Goal: Task Accomplishment & Management: Use online tool/utility

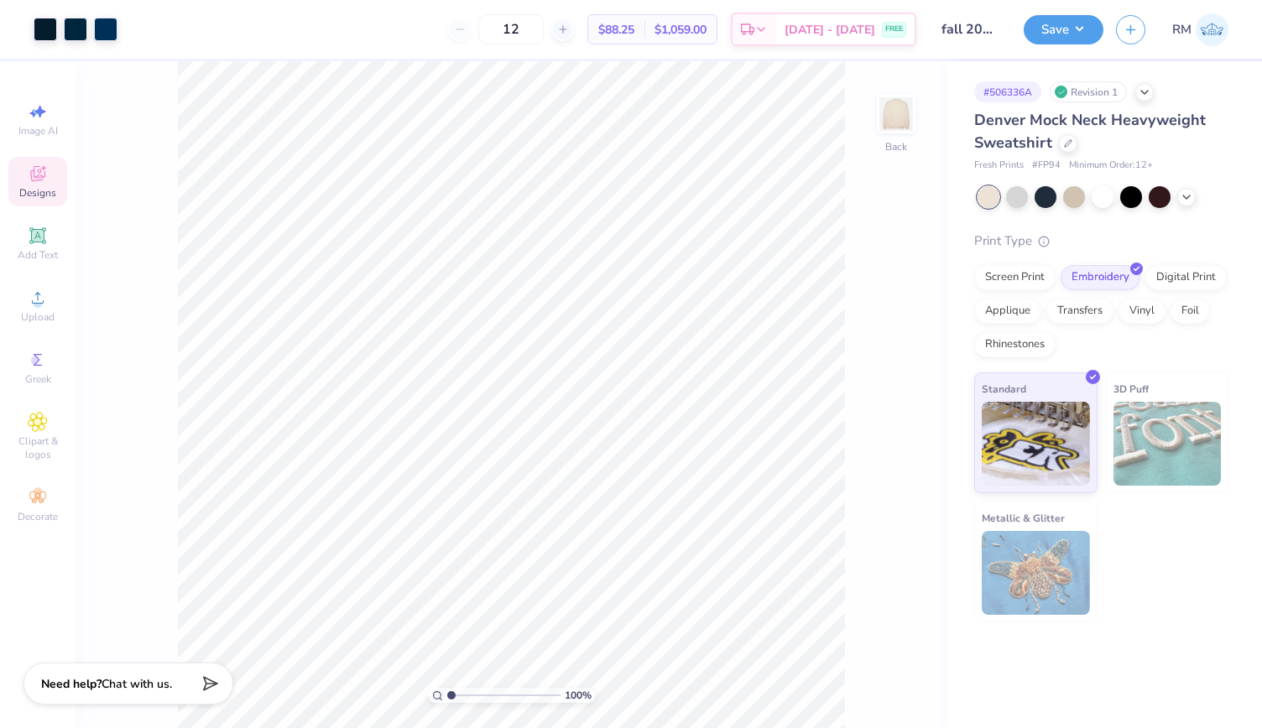
click at [42, 173] on icon at bounding box center [38, 174] width 20 height 20
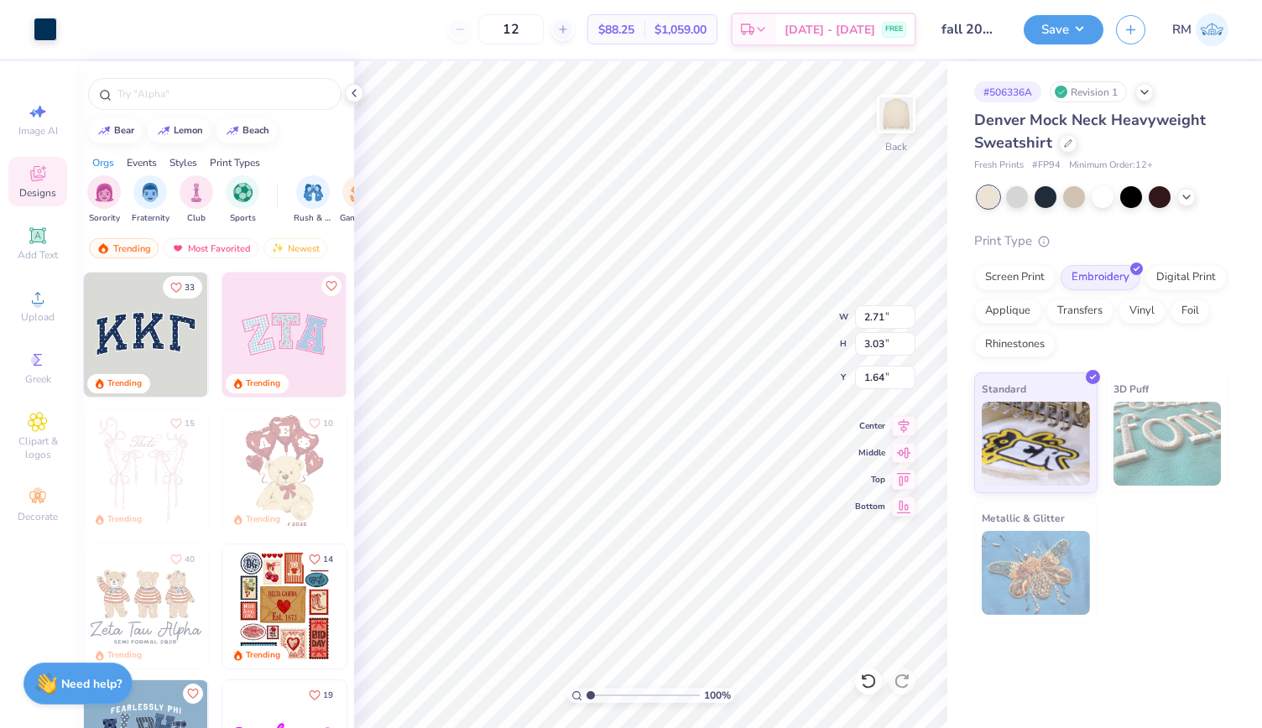
type input "2.27"
type input "3.01"
type input "1.69"
click at [47, 362] on icon at bounding box center [38, 360] width 20 height 20
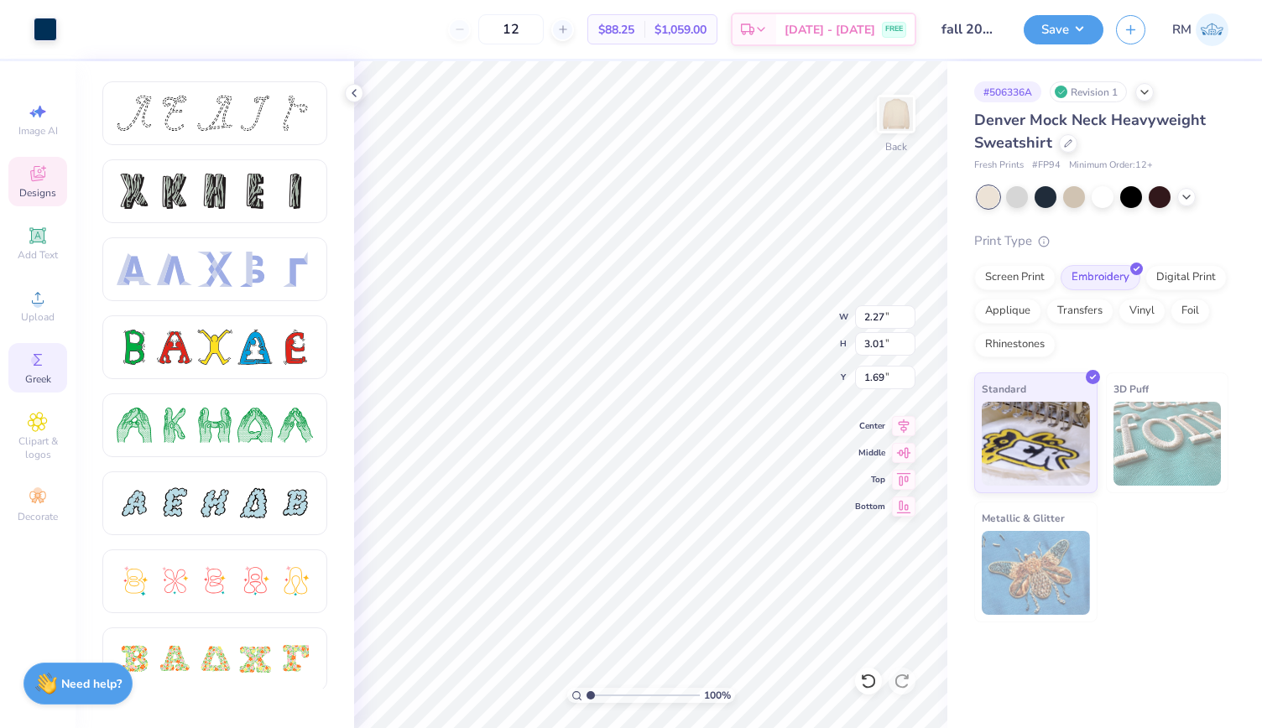
click at [40, 179] on icon at bounding box center [37, 175] width 13 height 11
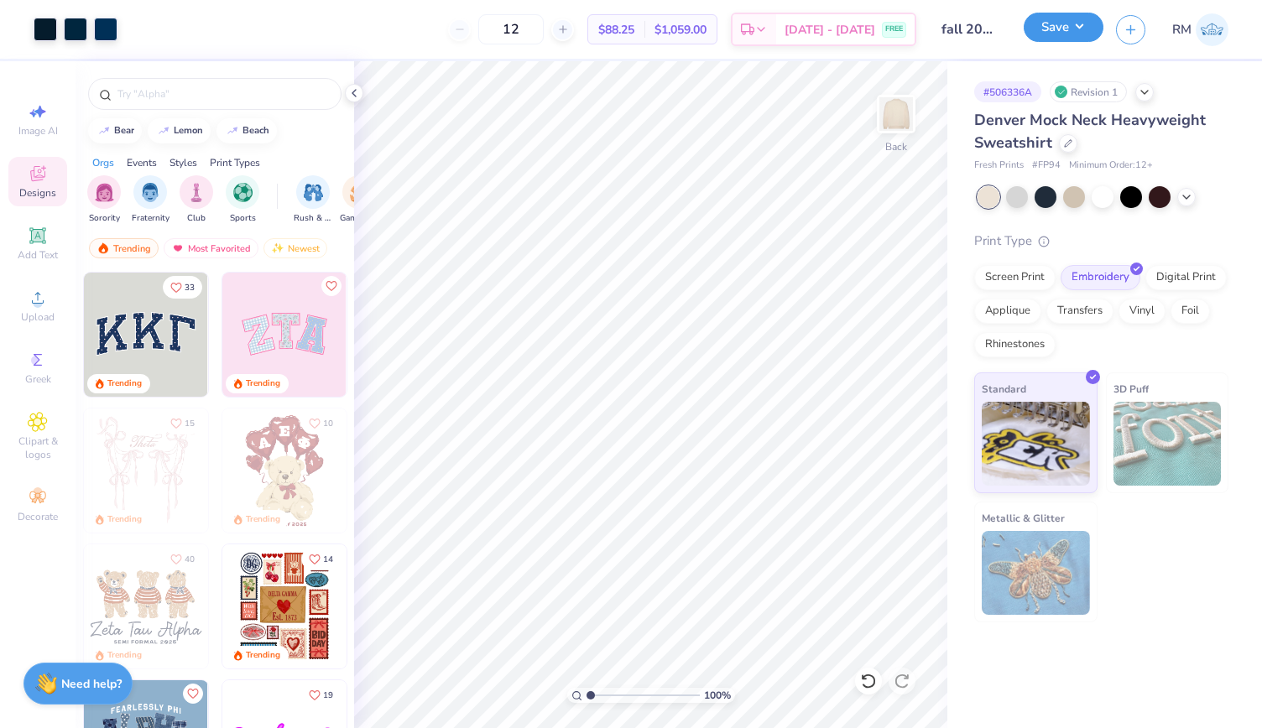
click at [1084, 39] on button "Save" at bounding box center [1064, 27] width 80 height 29
click at [1145, 88] on icon at bounding box center [1144, 90] width 13 height 13
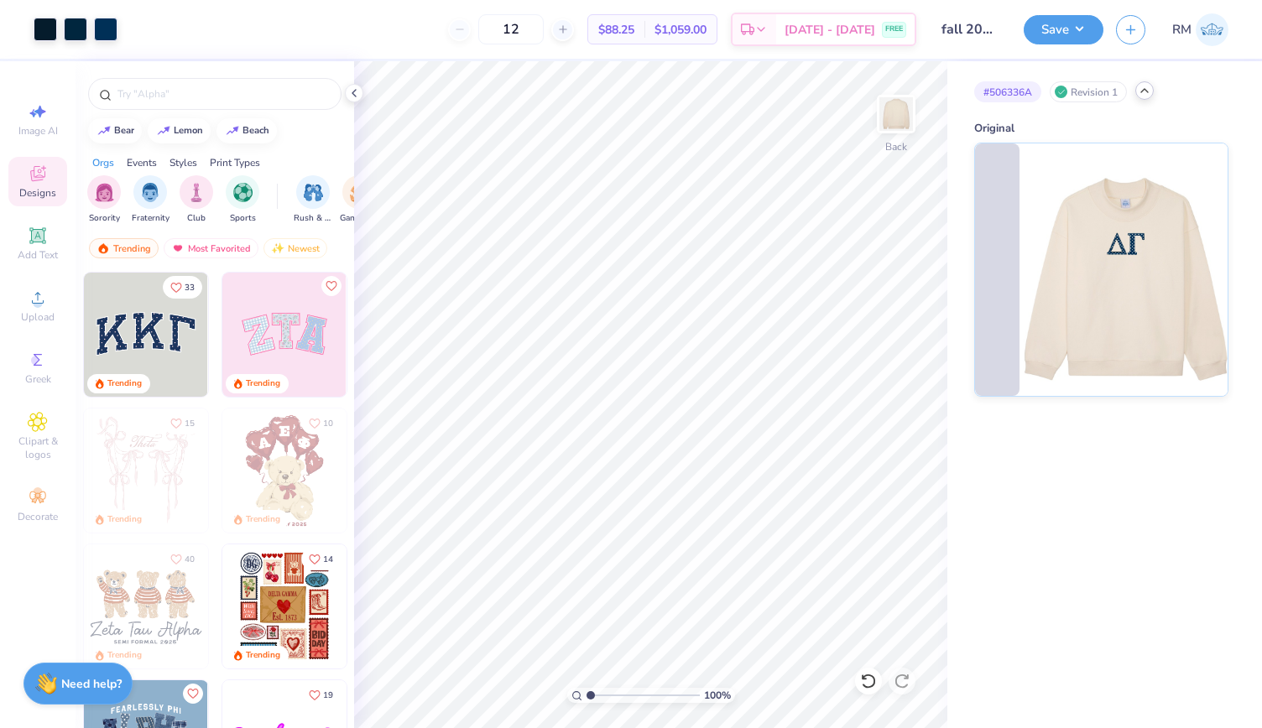
click at [1145, 88] on icon at bounding box center [1144, 90] width 13 height 13
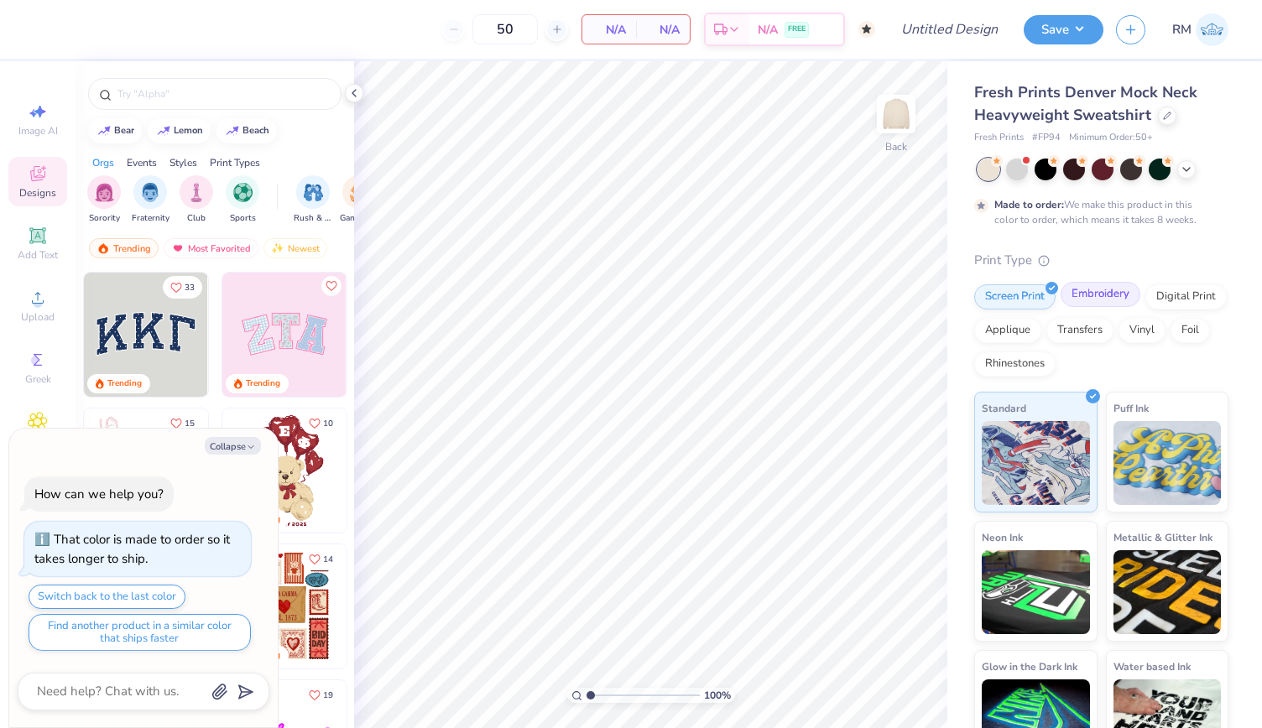
click at [1074, 291] on div "Embroidery" at bounding box center [1101, 294] width 80 height 25
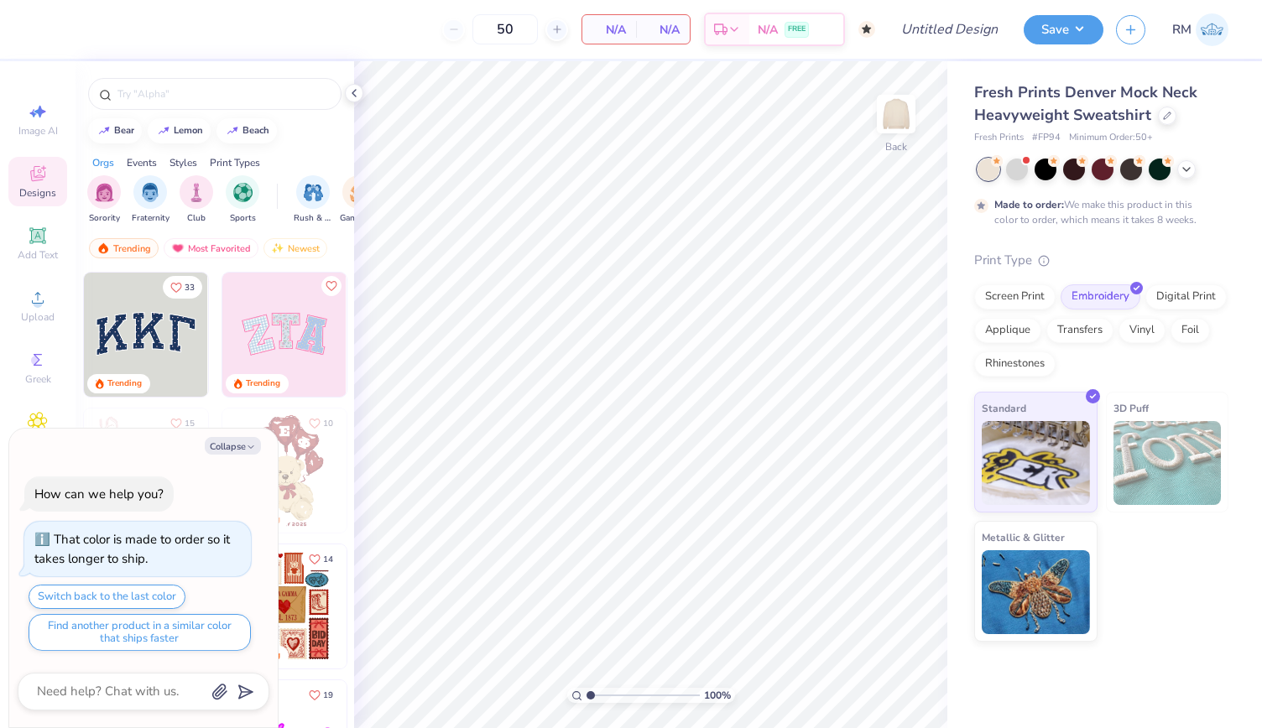
click at [168, 342] on img at bounding box center [146, 335] width 124 height 124
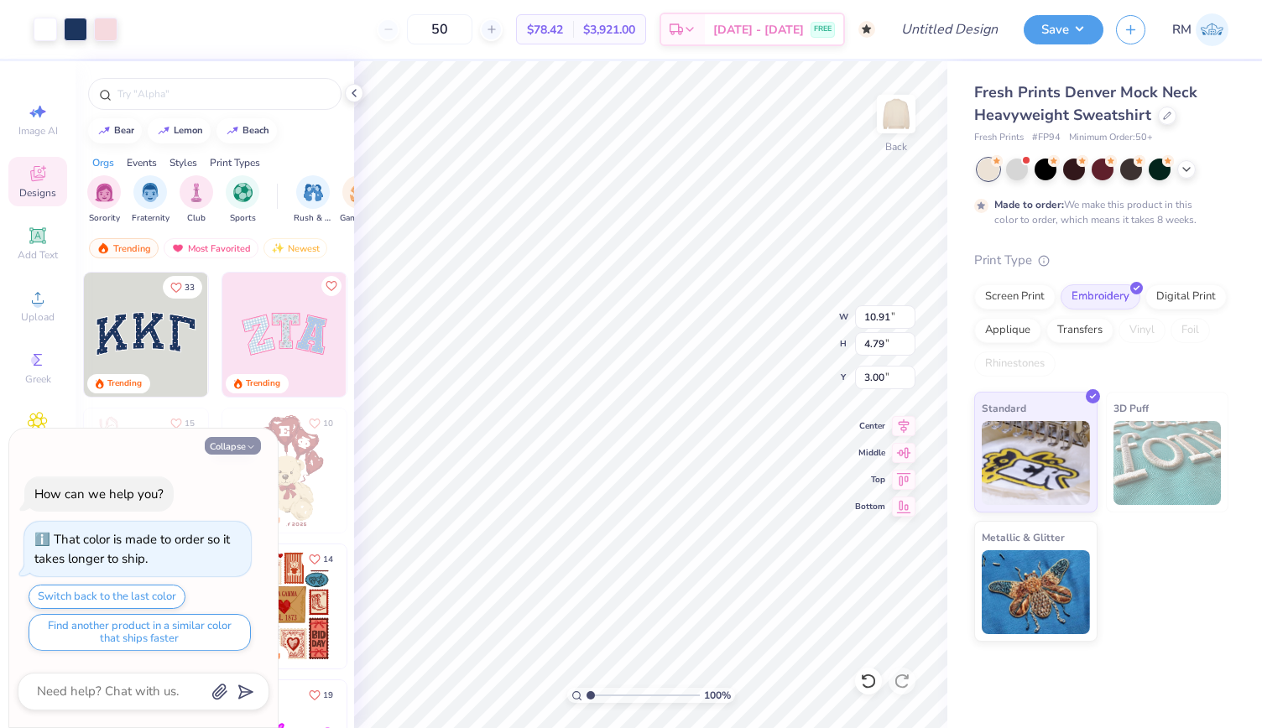
click at [248, 438] on button "Collapse" at bounding box center [233, 446] width 56 height 18
type textarea "x"
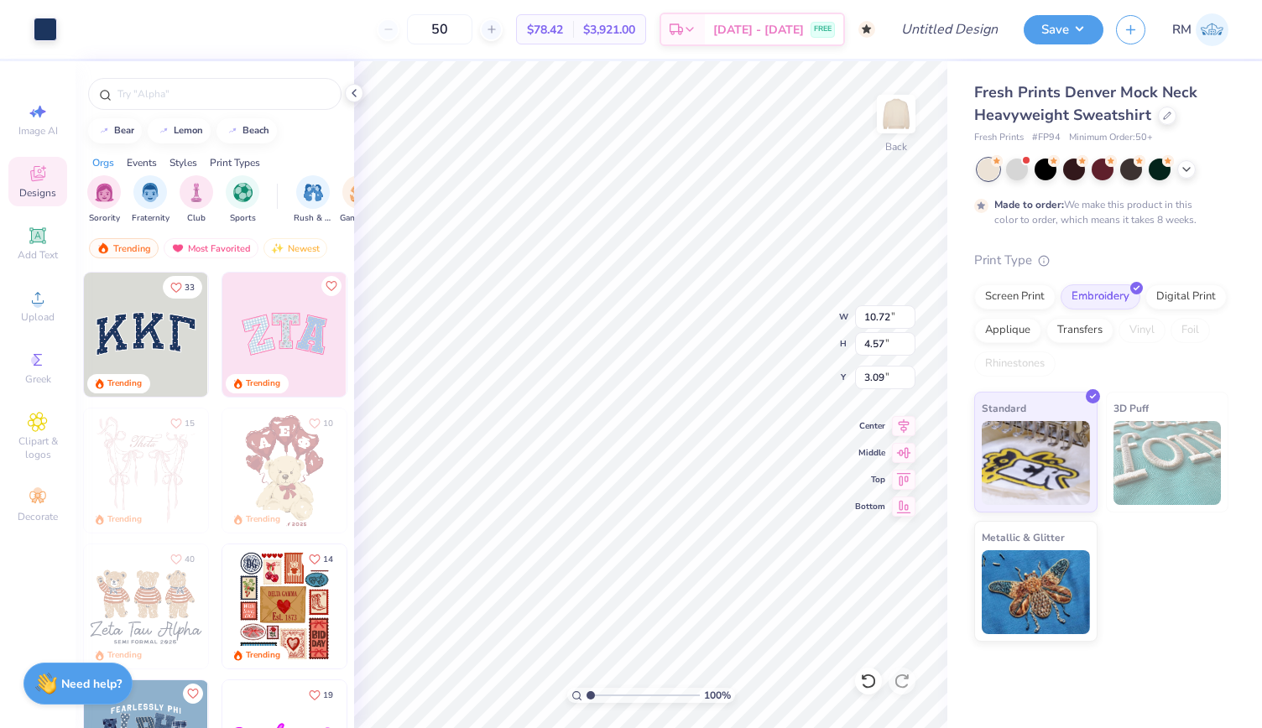
type input "10.91"
type input "4.79"
type input "3.00"
click at [37, 428] on icon at bounding box center [37, 422] width 19 height 20
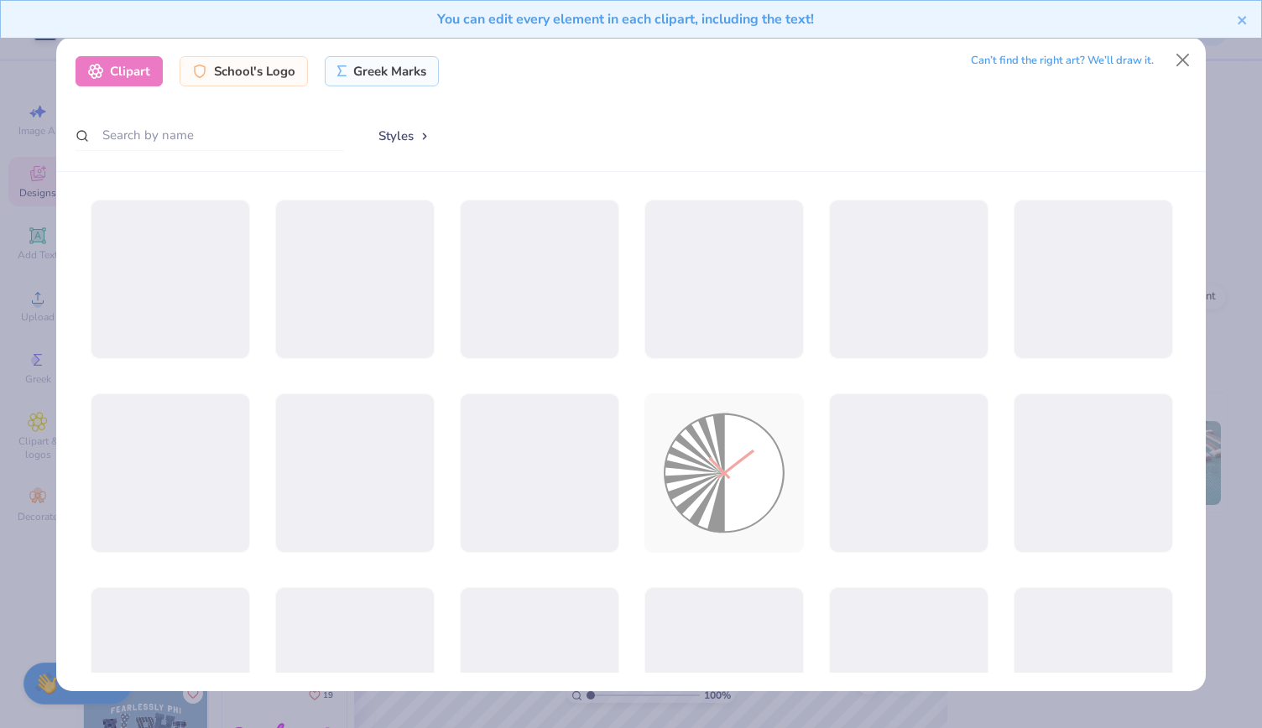
click at [34, 358] on div "Clipart School's Logo Greek Marks Can’t find the right art? We’ll draw it. Styl…" at bounding box center [631, 364] width 1262 height 728
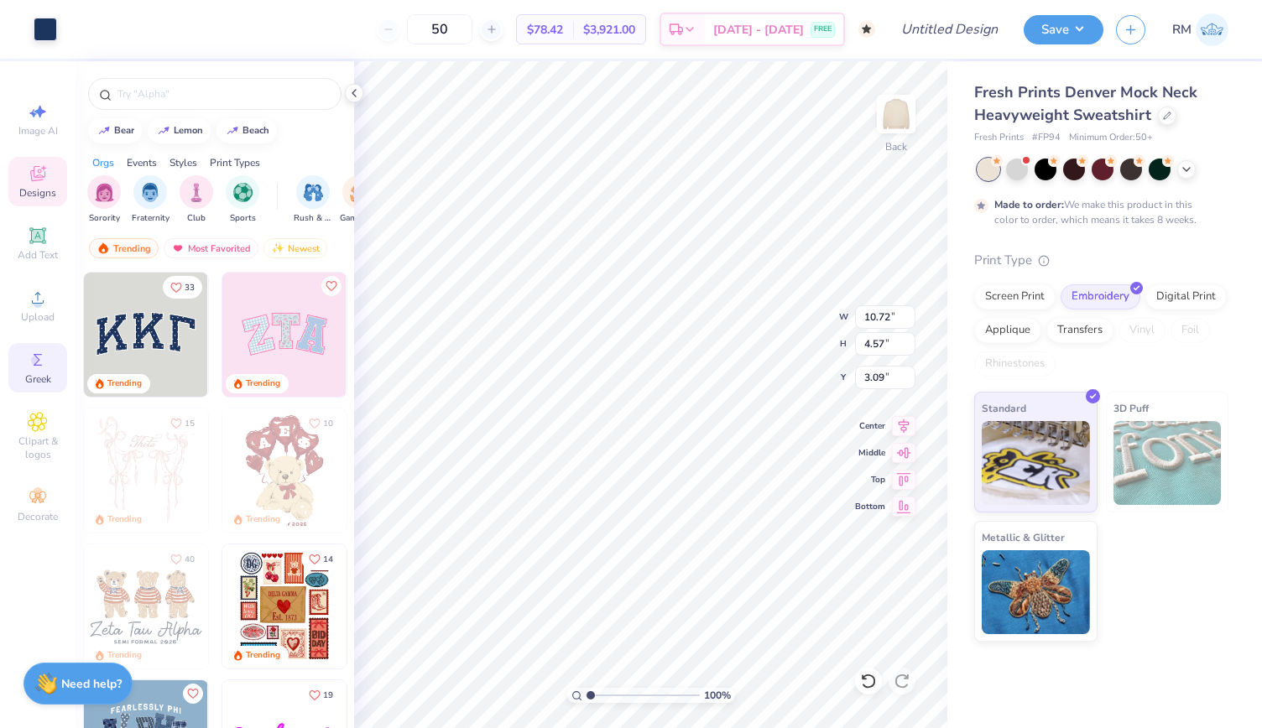
click at [29, 362] on icon at bounding box center [38, 360] width 20 height 20
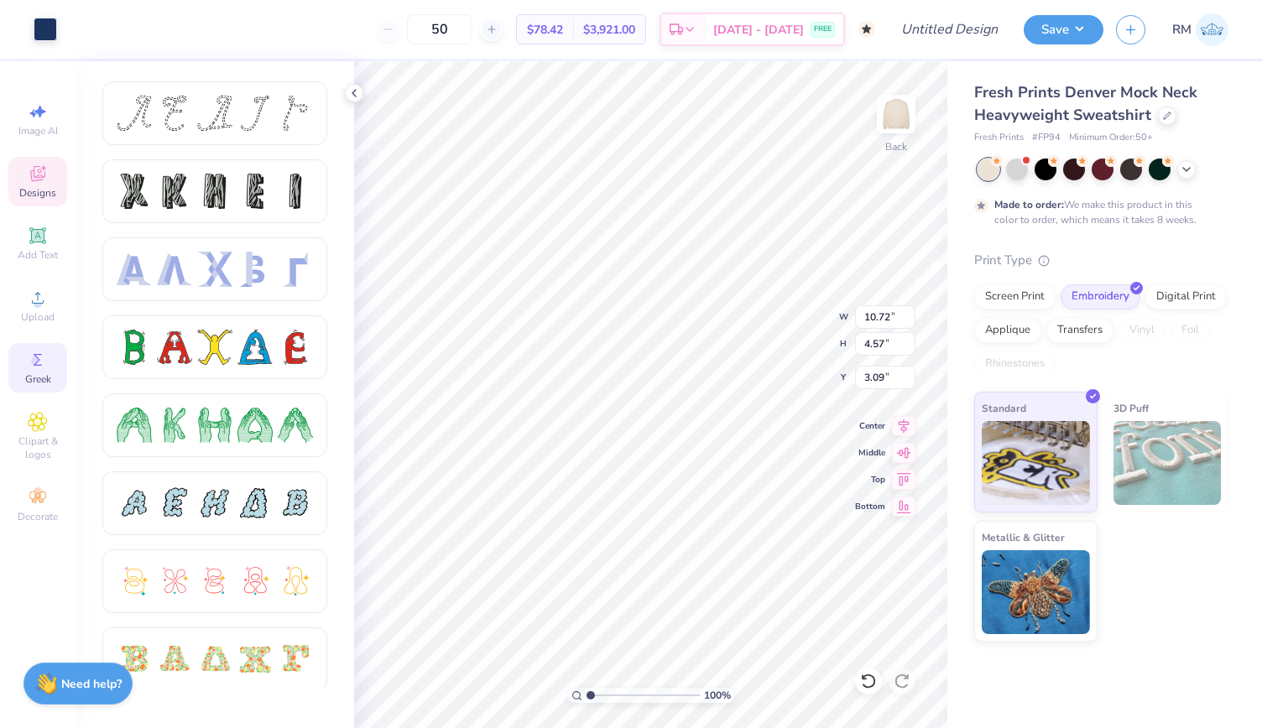
type input "10.63"
type input "4.44"
type input "3.12"
click at [358, 98] on icon at bounding box center [353, 92] width 13 height 13
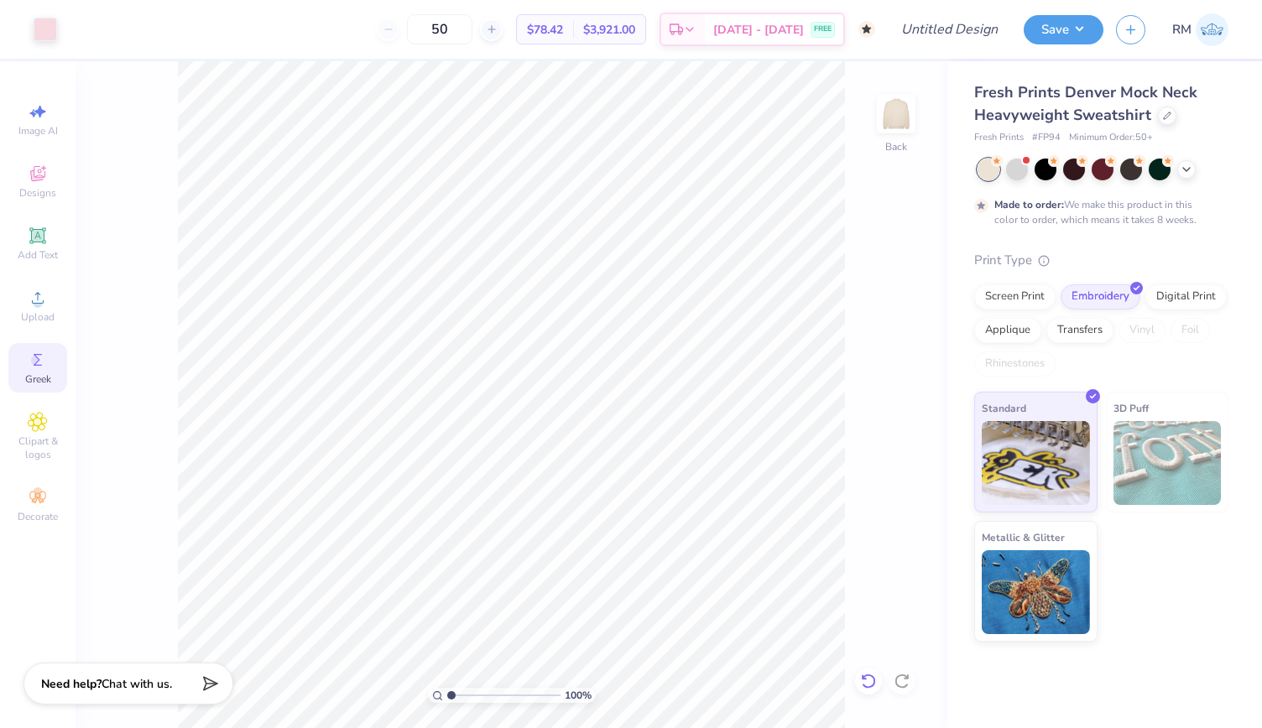
click at [871, 682] on icon at bounding box center [868, 681] width 17 height 17
click at [46, 243] on icon at bounding box center [38, 236] width 20 height 20
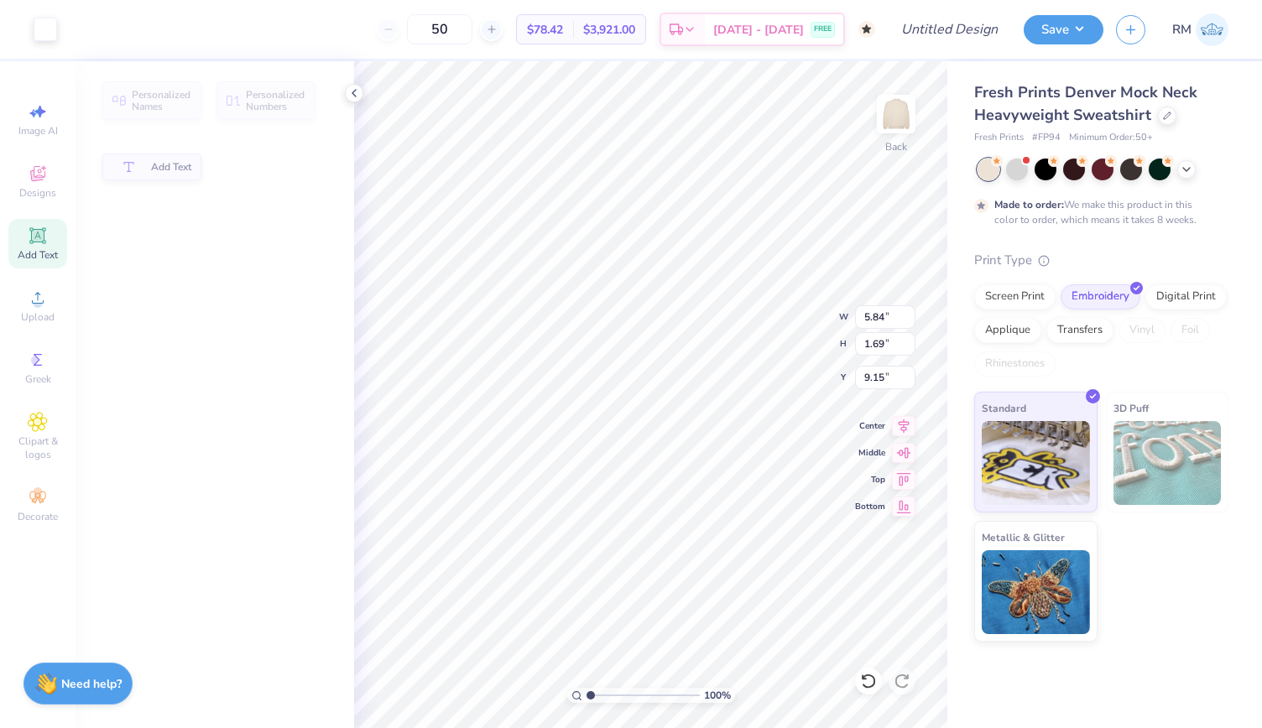
type input "5.84"
type input "1.69"
type input "9.15"
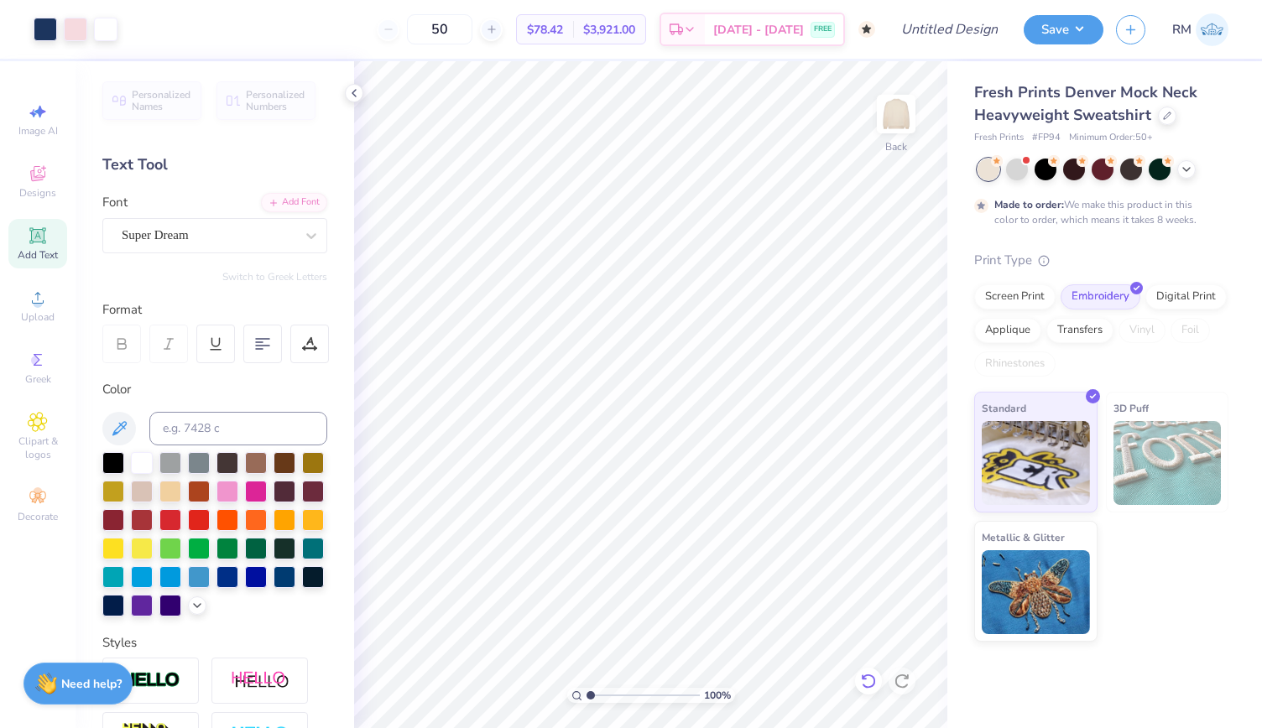
click at [872, 684] on icon at bounding box center [868, 681] width 17 height 17
click at [51, 187] on span "Designs" at bounding box center [37, 192] width 37 height 13
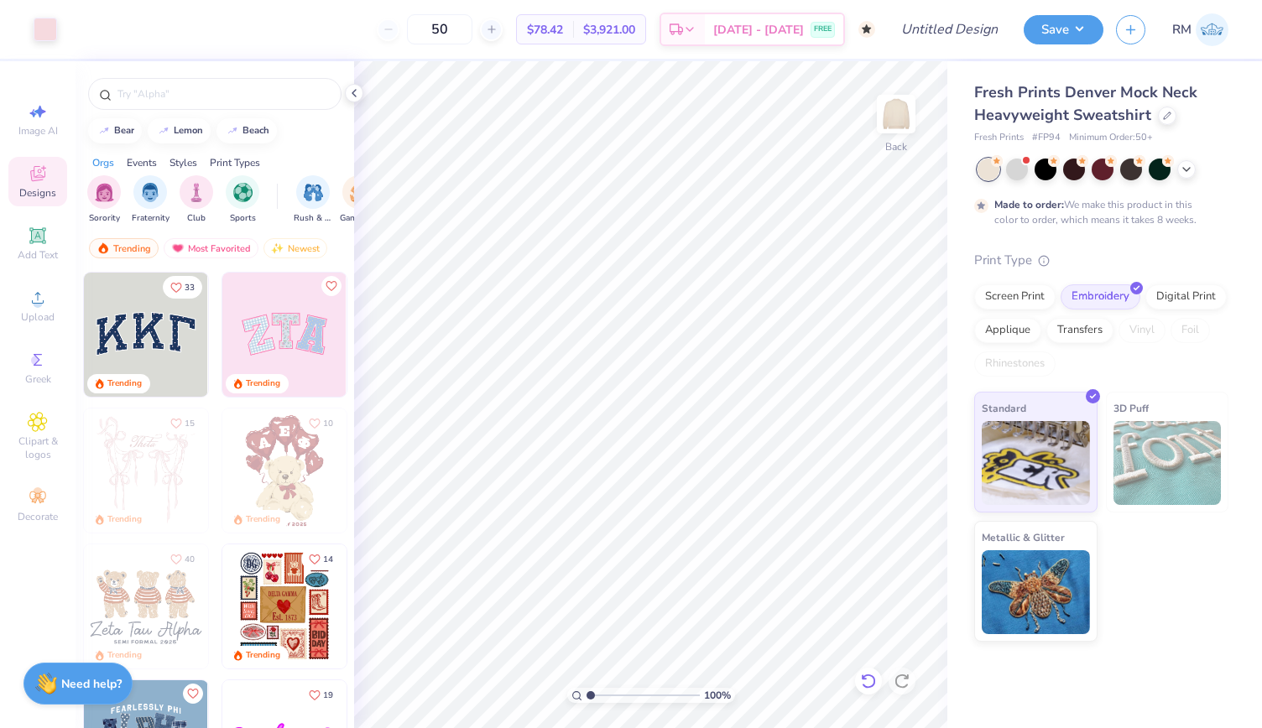
click at [869, 676] on icon at bounding box center [868, 681] width 14 height 15
type input "3.00"
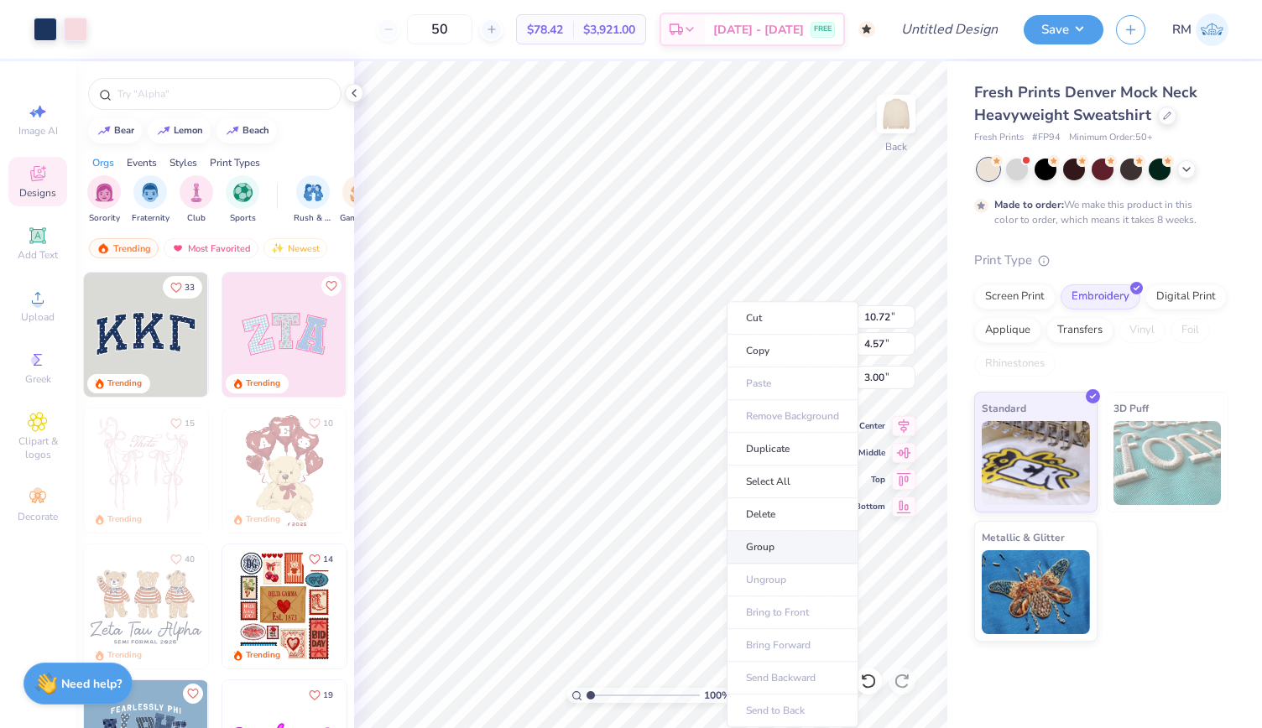
click at [808, 538] on li "Group" at bounding box center [793, 547] width 132 height 33
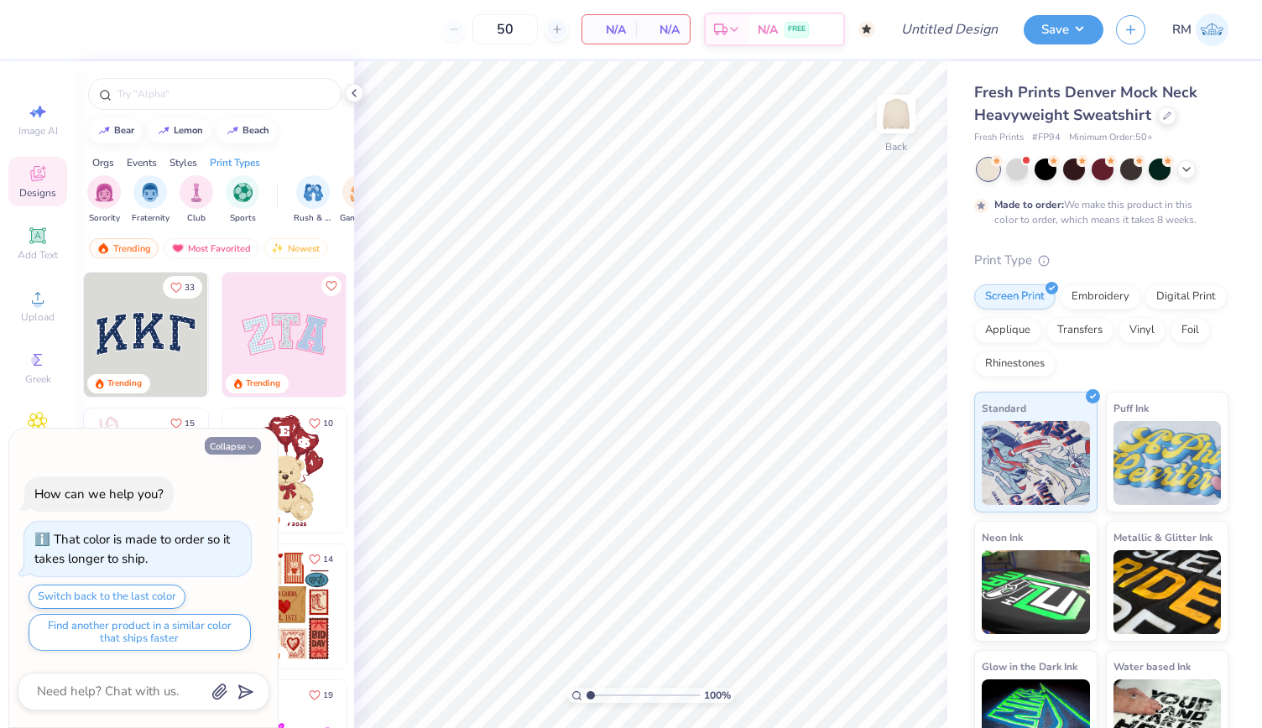
click at [248, 452] on icon "button" at bounding box center [251, 447] width 10 height 10
type textarea "x"
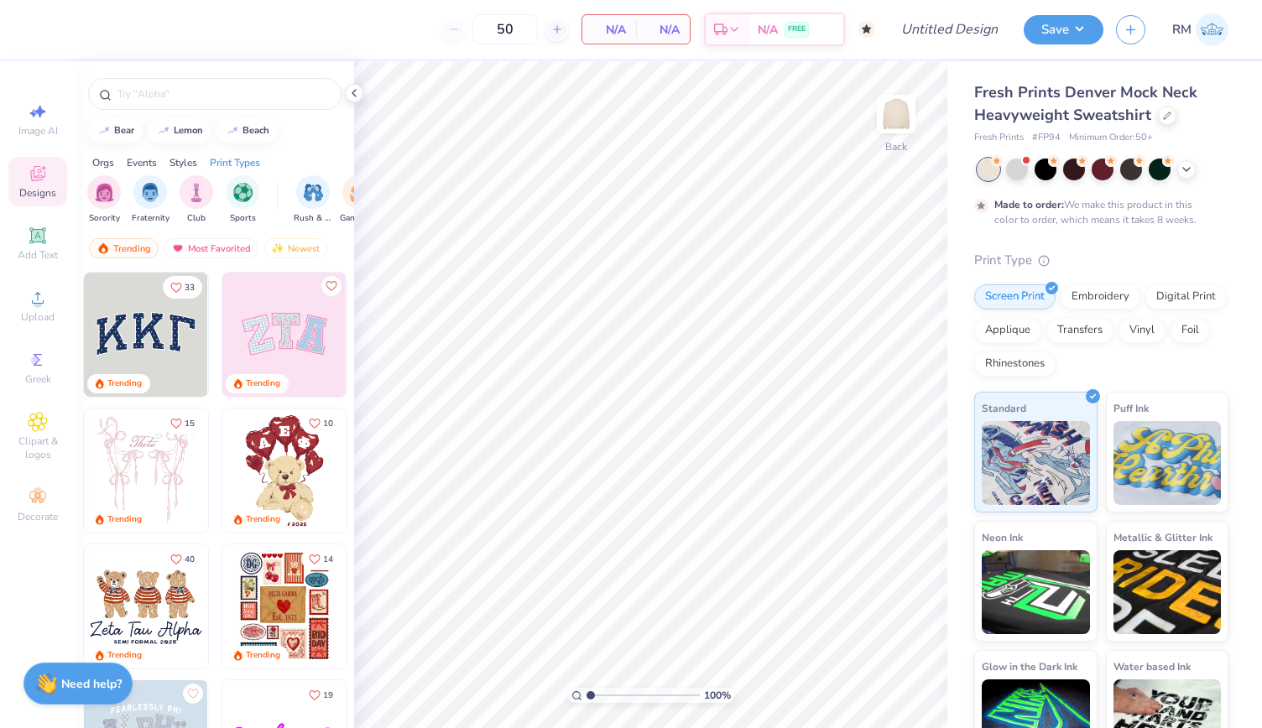
click at [134, 319] on img at bounding box center [146, 335] width 124 height 124
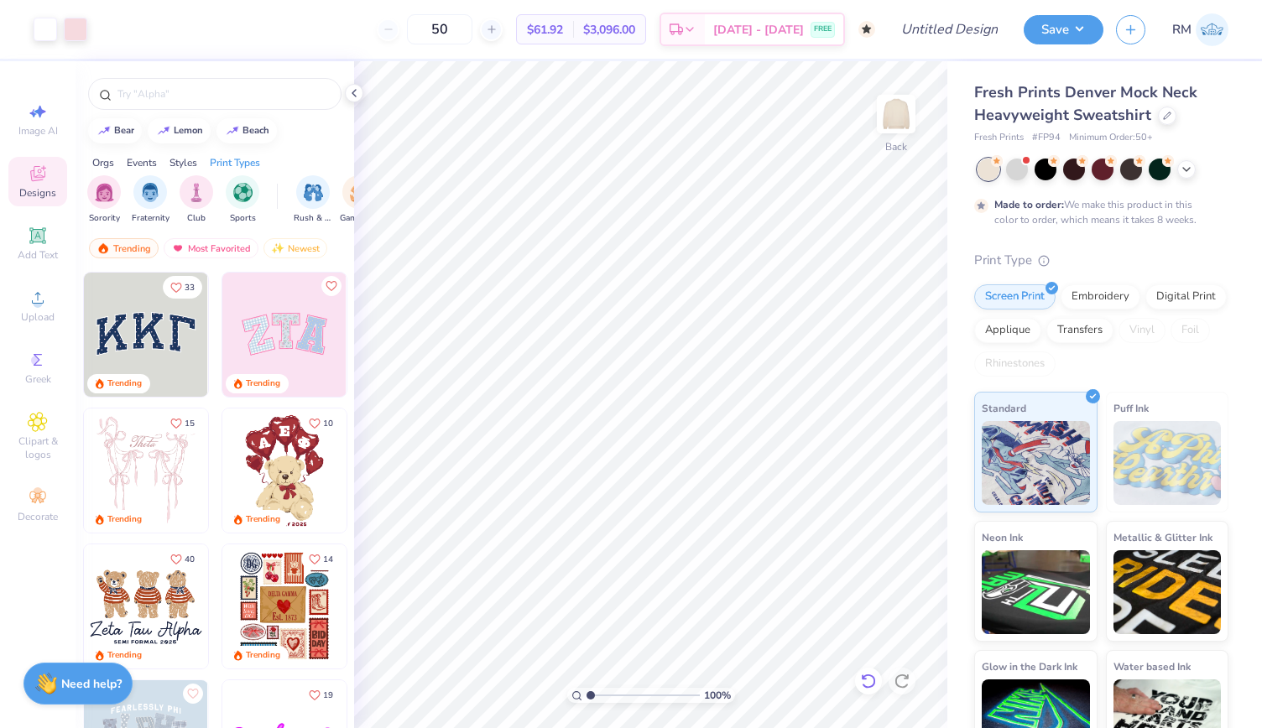
click at [866, 682] on icon at bounding box center [868, 681] width 17 height 17
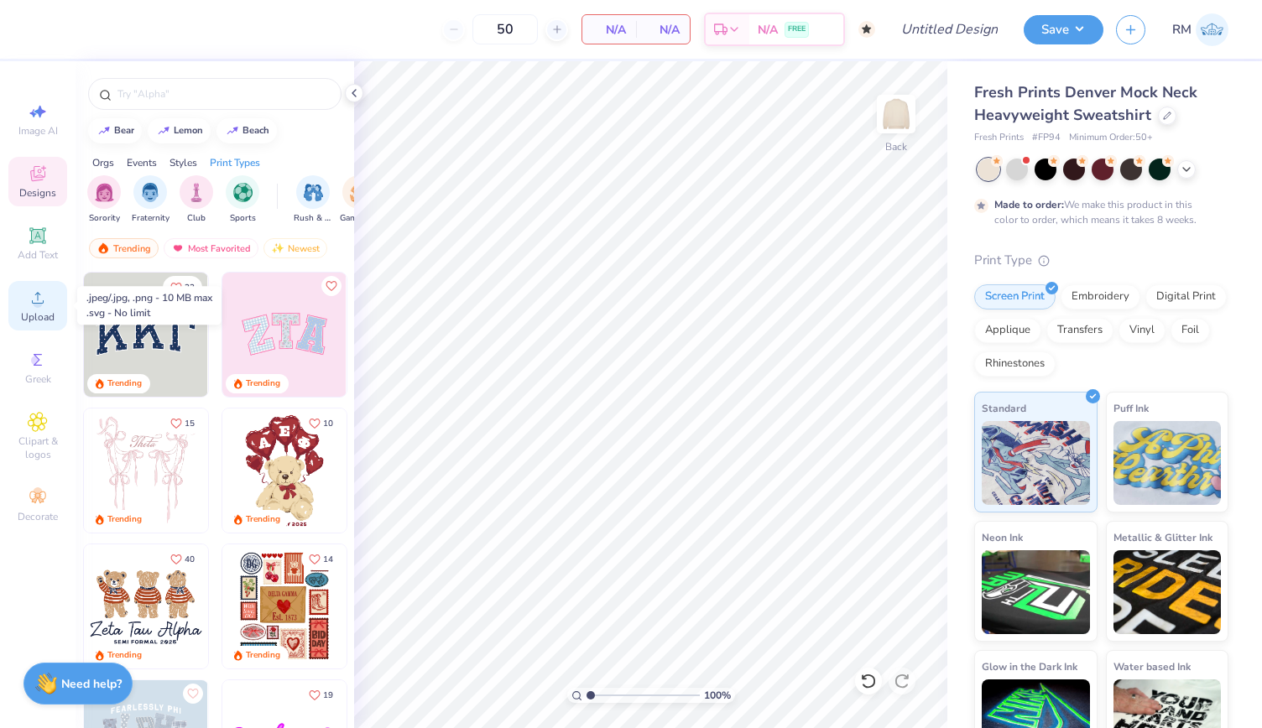
click at [40, 310] on div "Upload" at bounding box center [37, 306] width 59 height 50
click at [42, 365] on icon at bounding box center [38, 360] width 20 height 20
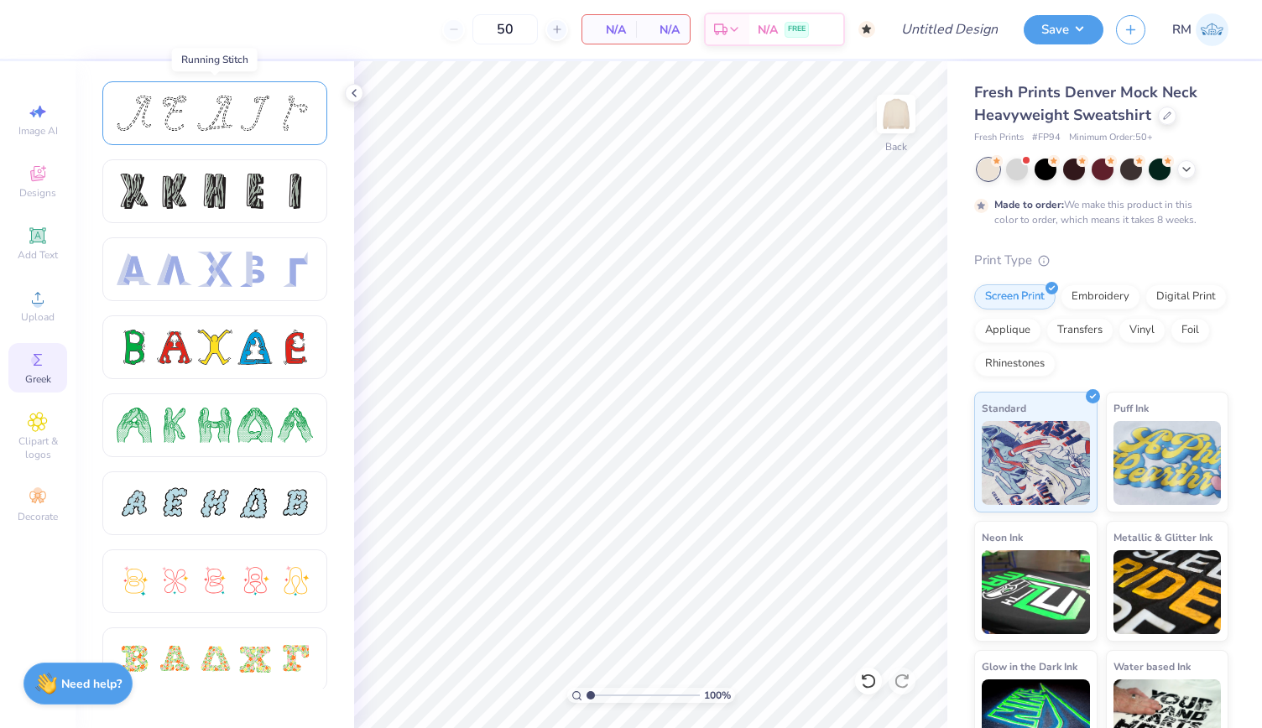
click at [257, 133] on div at bounding box center [214, 113] width 225 height 64
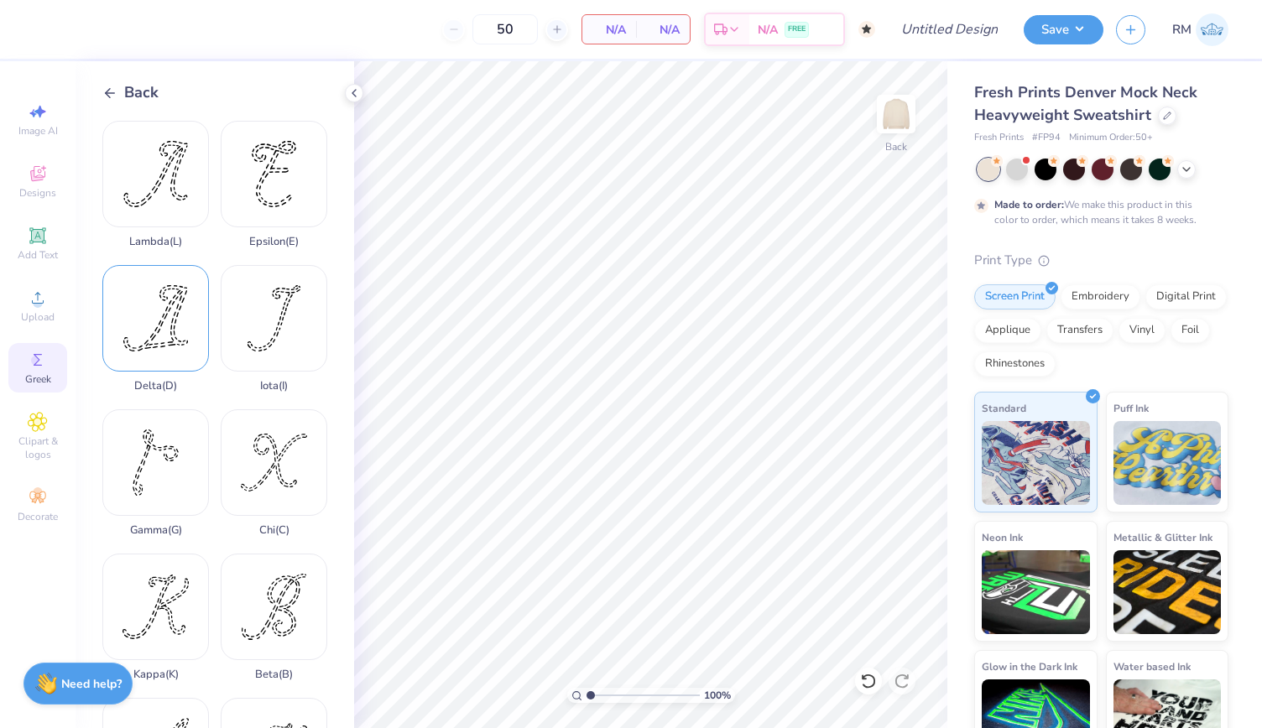
click at [175, 305] on div "Delta ( D )" at bounding box center [155, 329] width 107 height 128
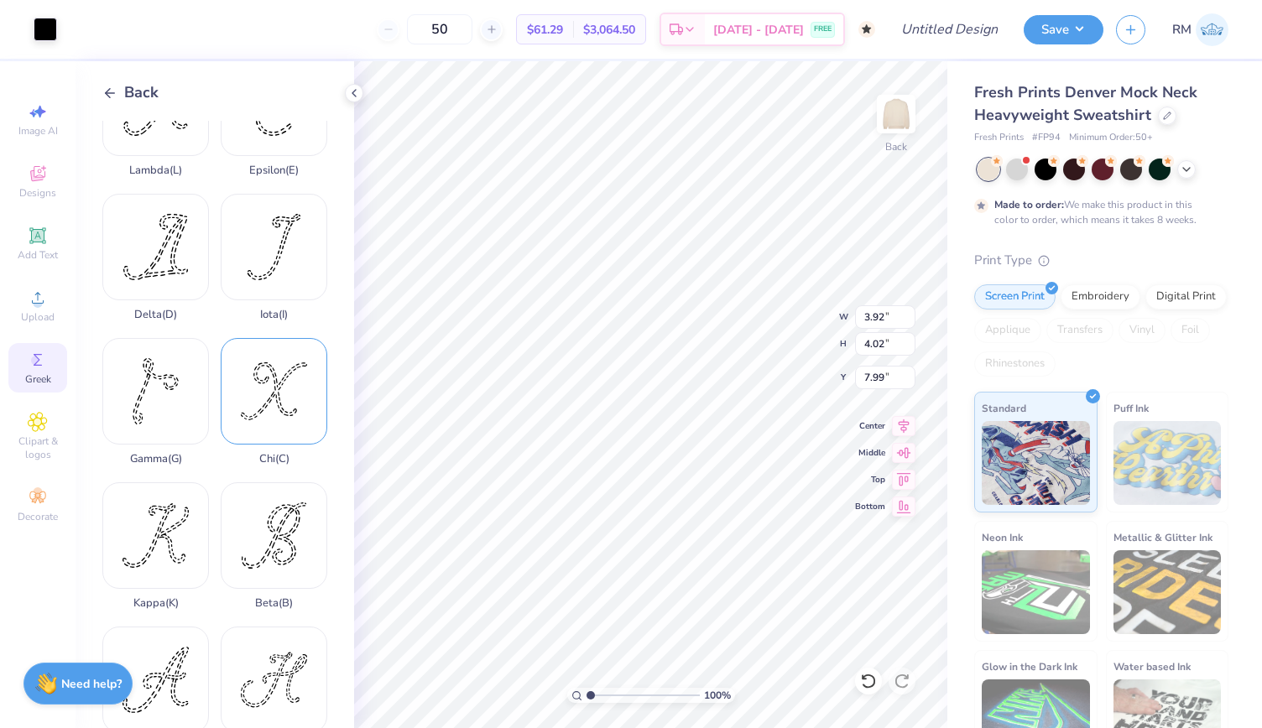
scroll to position [73, 0]
click at [174, 354] on div "Gamma ( G )" at bounding box center [155, 401] width 107 height 128
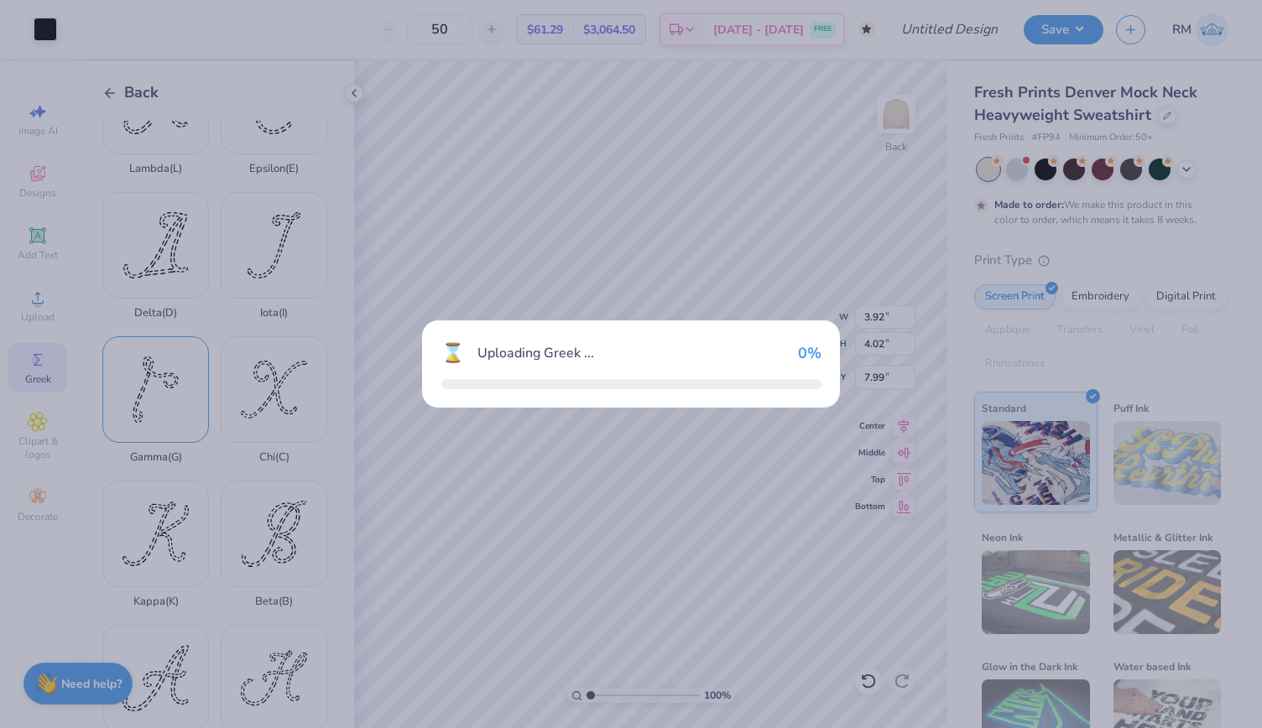
type input "2.91"
type input "4.23"
type input "7.89"
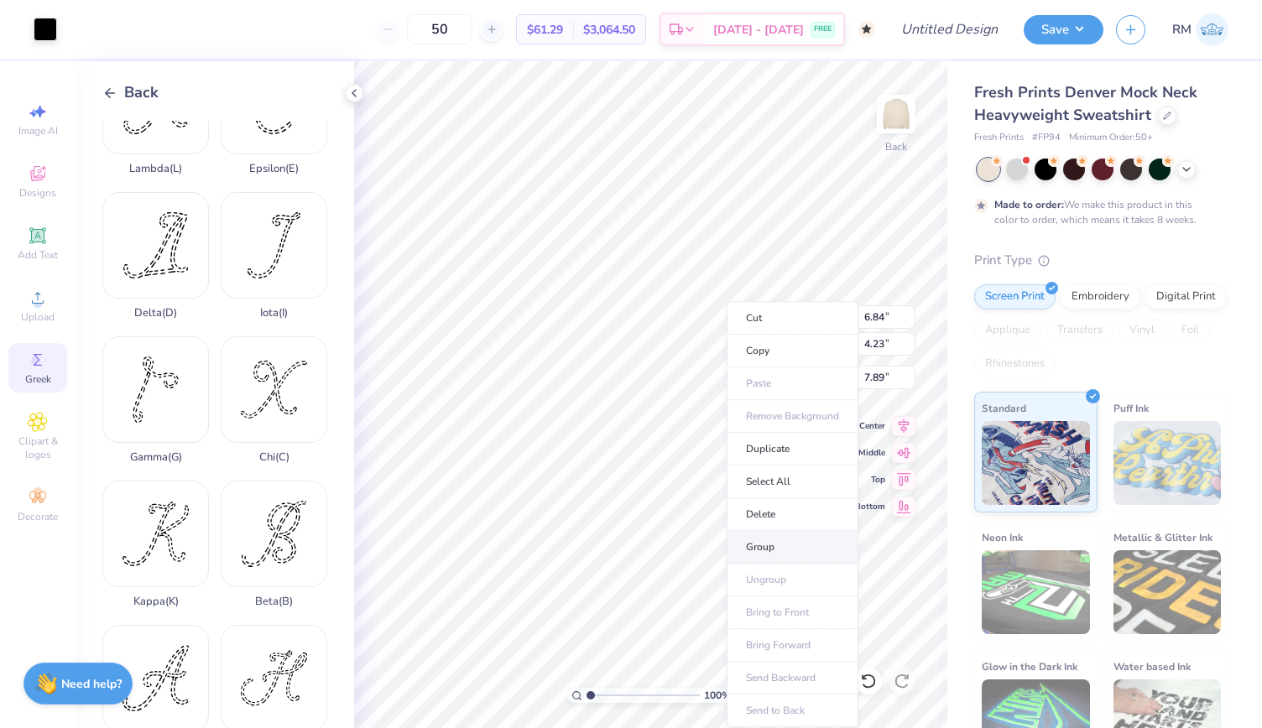
click at [792, 542] on li "Group" at bounding box center [793, 547] width 132 height 33
type input "3.00"
click at [30, 170] on icon at bounding box center [38, 174] width 20 height 20
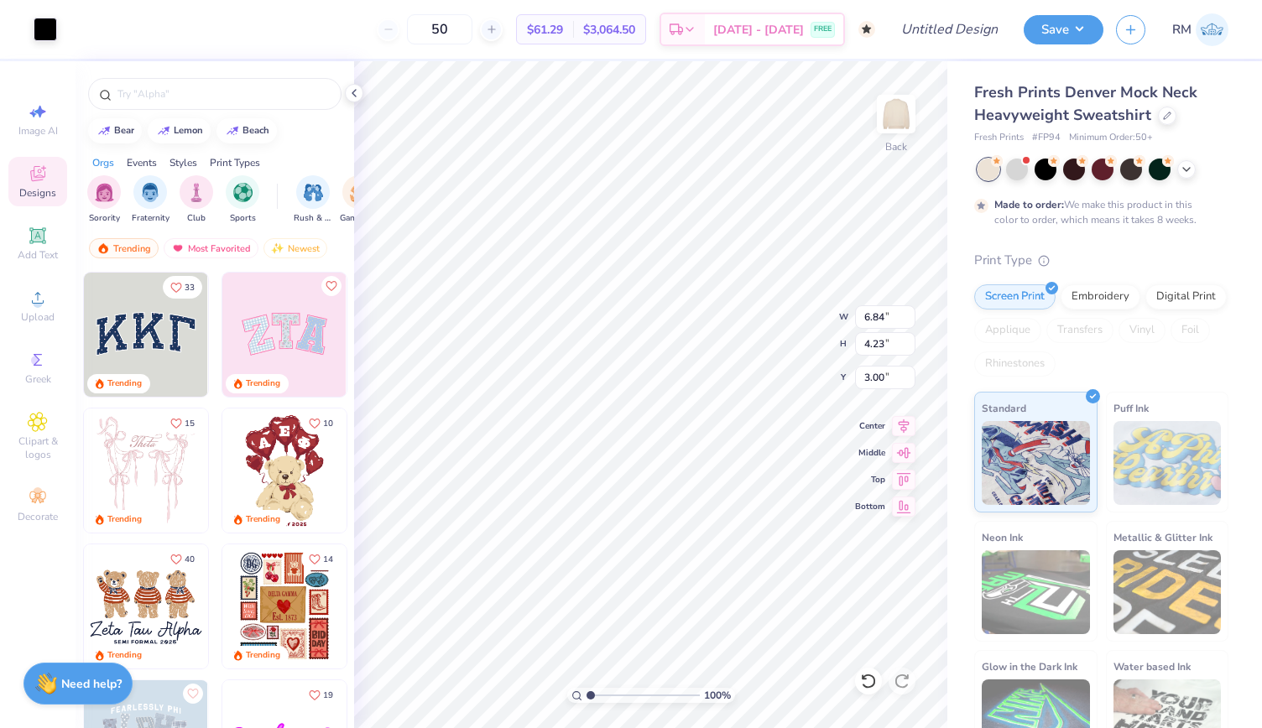
click at [149, 352] on img at bounding box center [146, 335] width 124 height 124
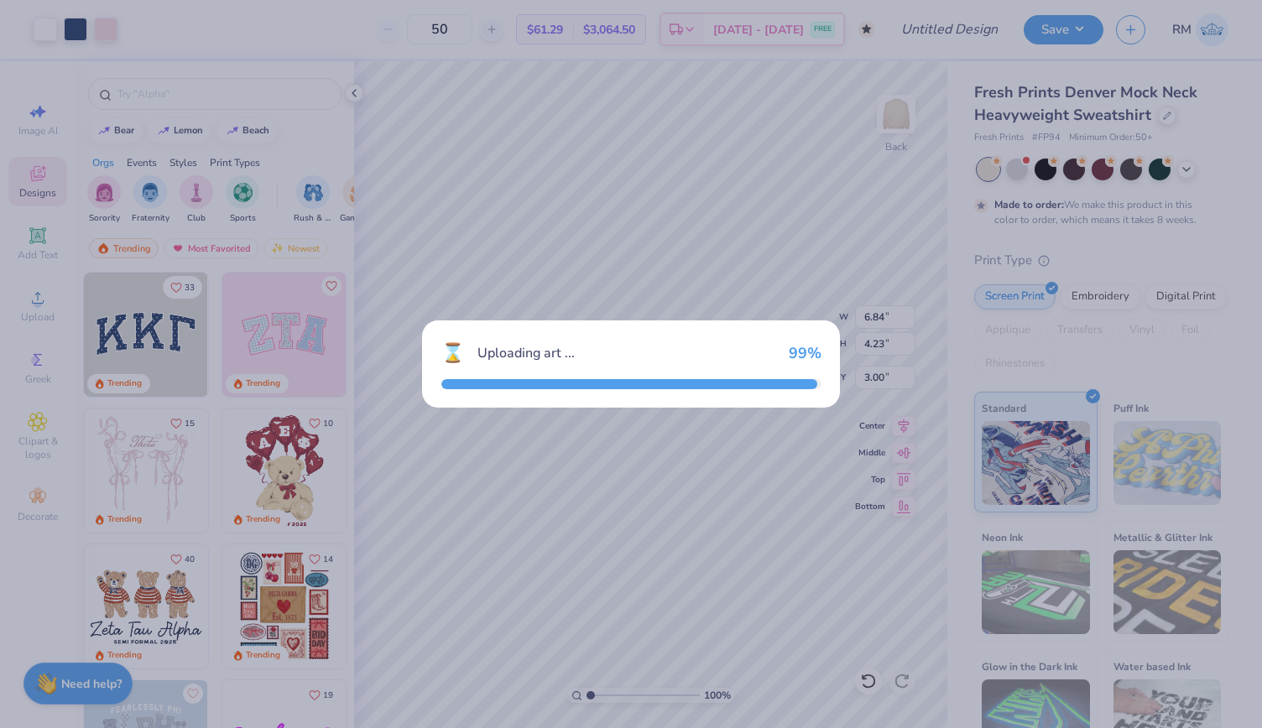
type input "10.91"
type input "4.79"
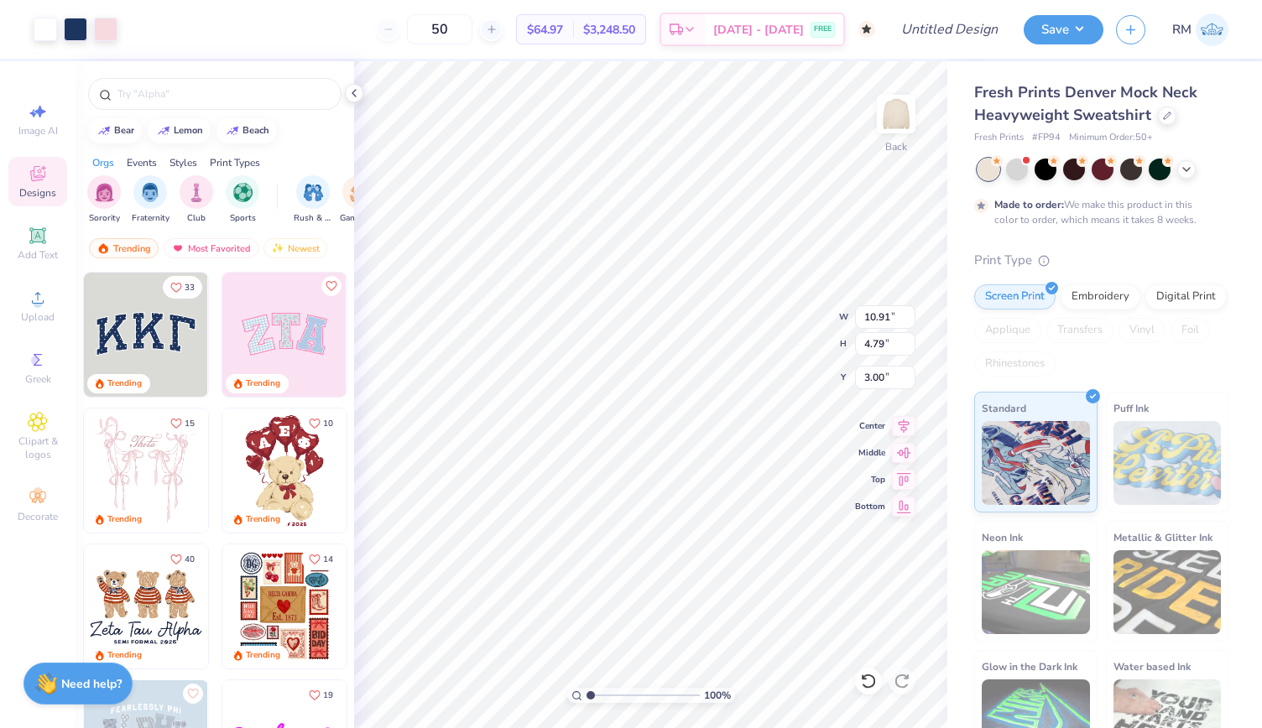
type input "11.31"
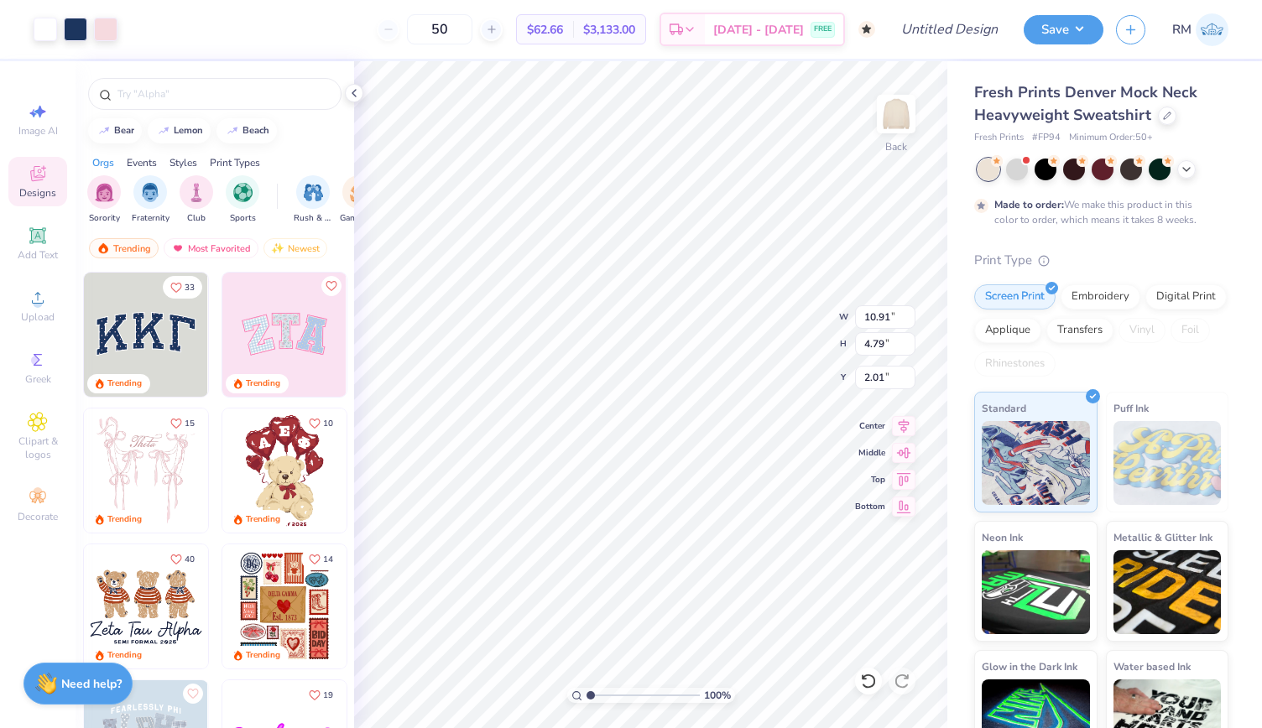
type input "2.01"
click at [358, 97] on icon at bounding box center [353, 92] width 13 height 13
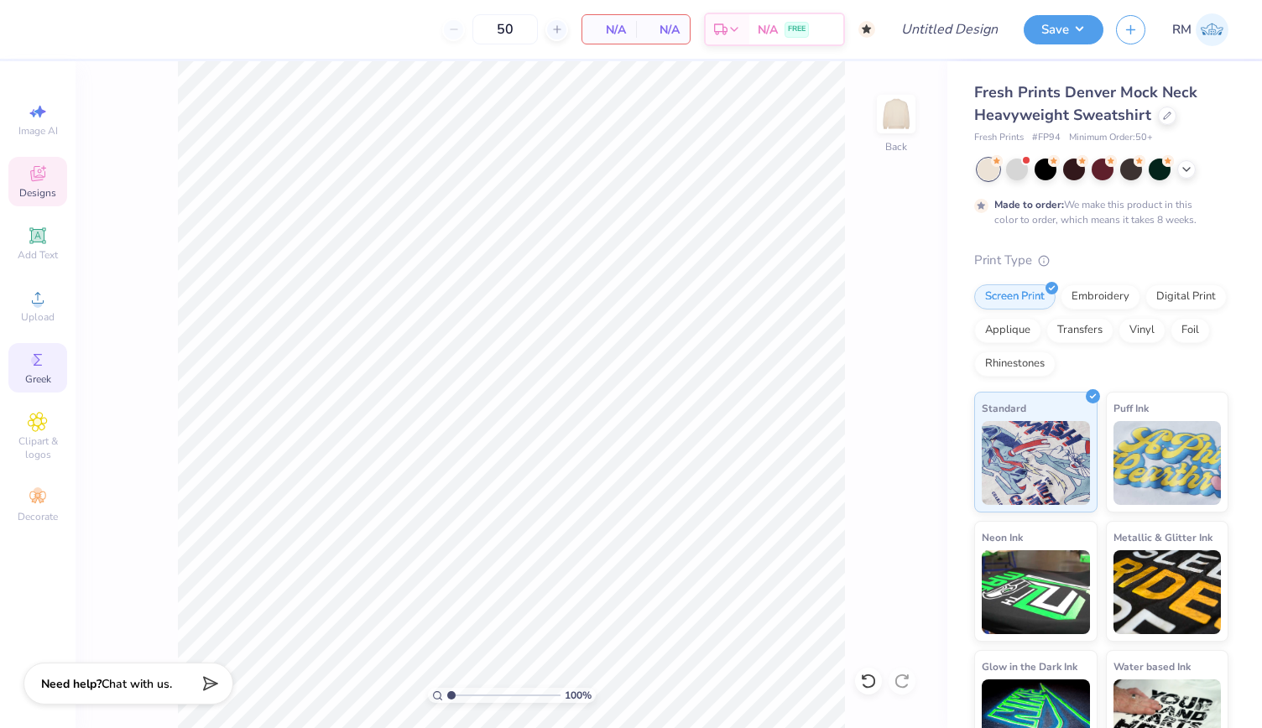
click at [34, 361] on circle at bounding box center [35, 360] width 9 height 9
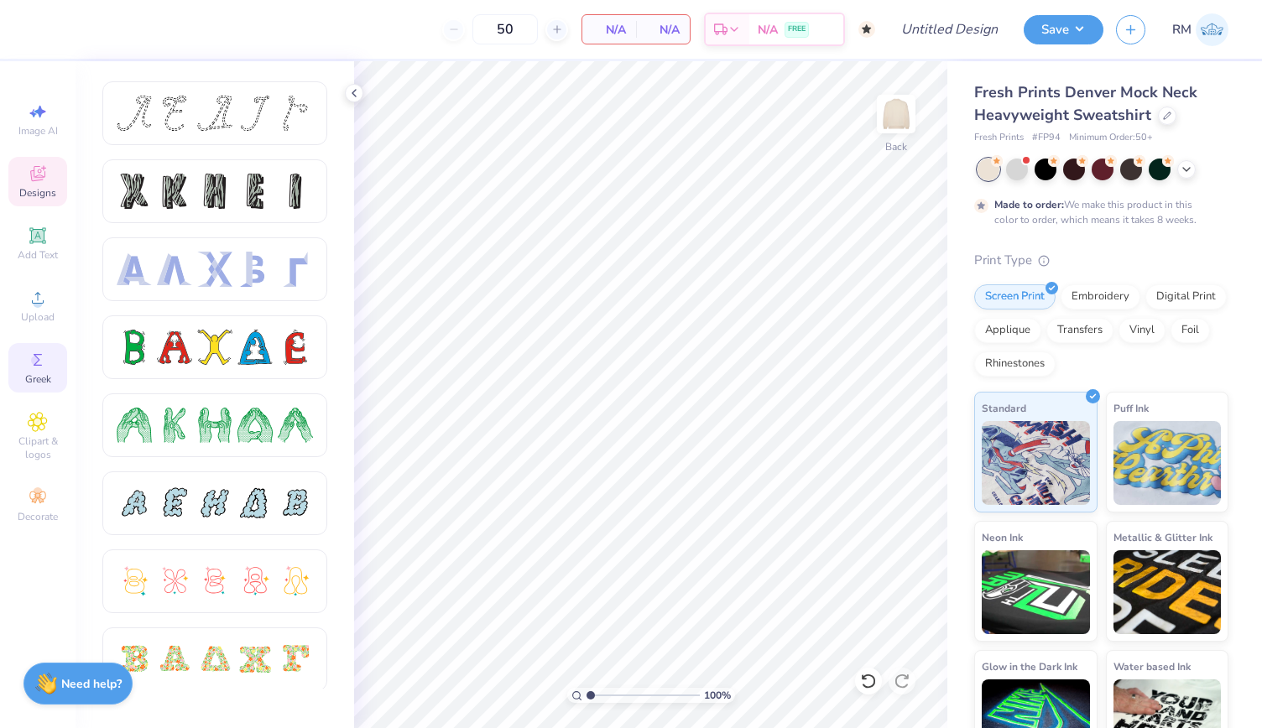
click at [37, 180] on icon at bounding box center [37, 173] width 15 height 15
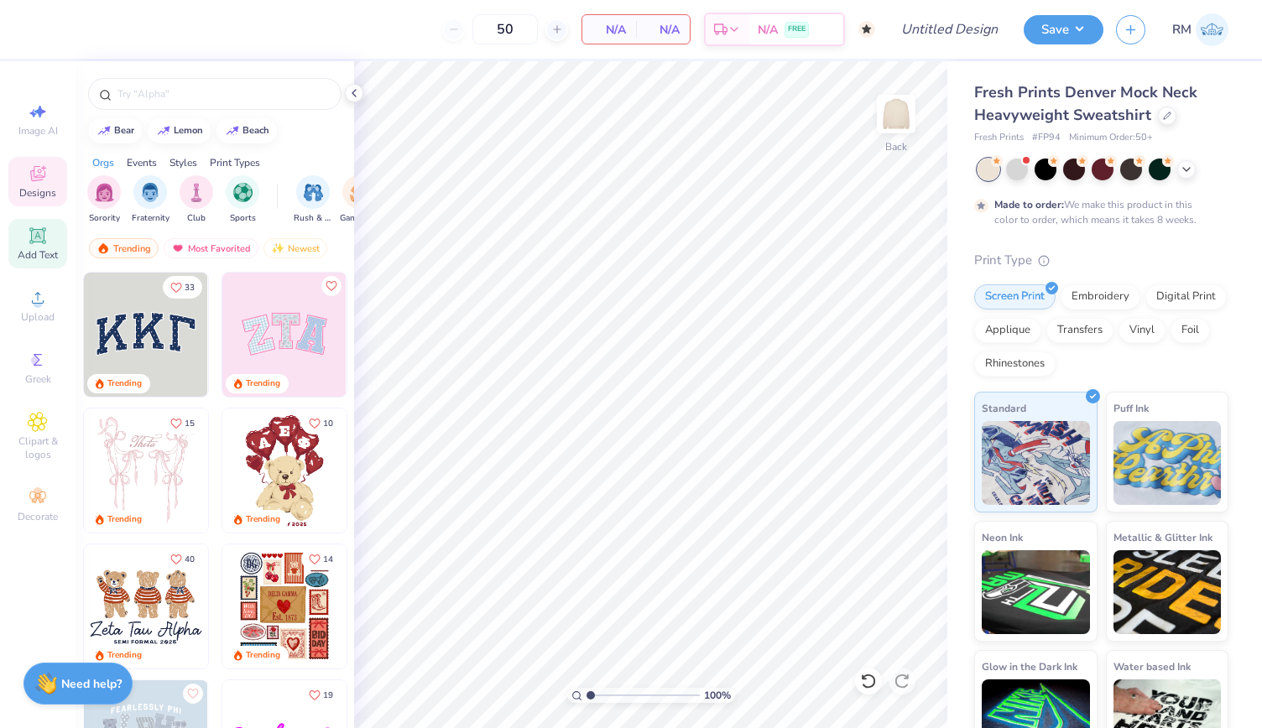
click at [49, 241] on div "Add Text" at bounding box center [37, 244] width 59 height 50
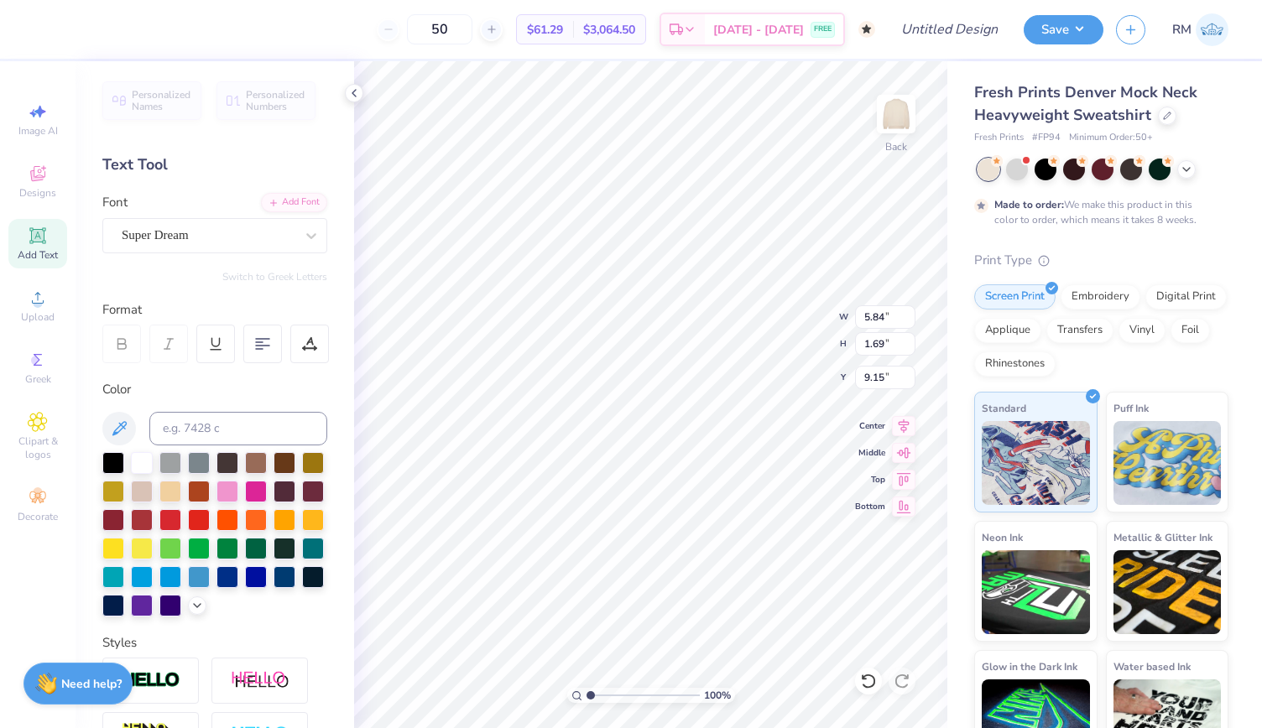
scroll to position [13, 2]
type textarea "DG"
click at [37, 171] on icon at bounding box center [38, 174] width 20 height 20
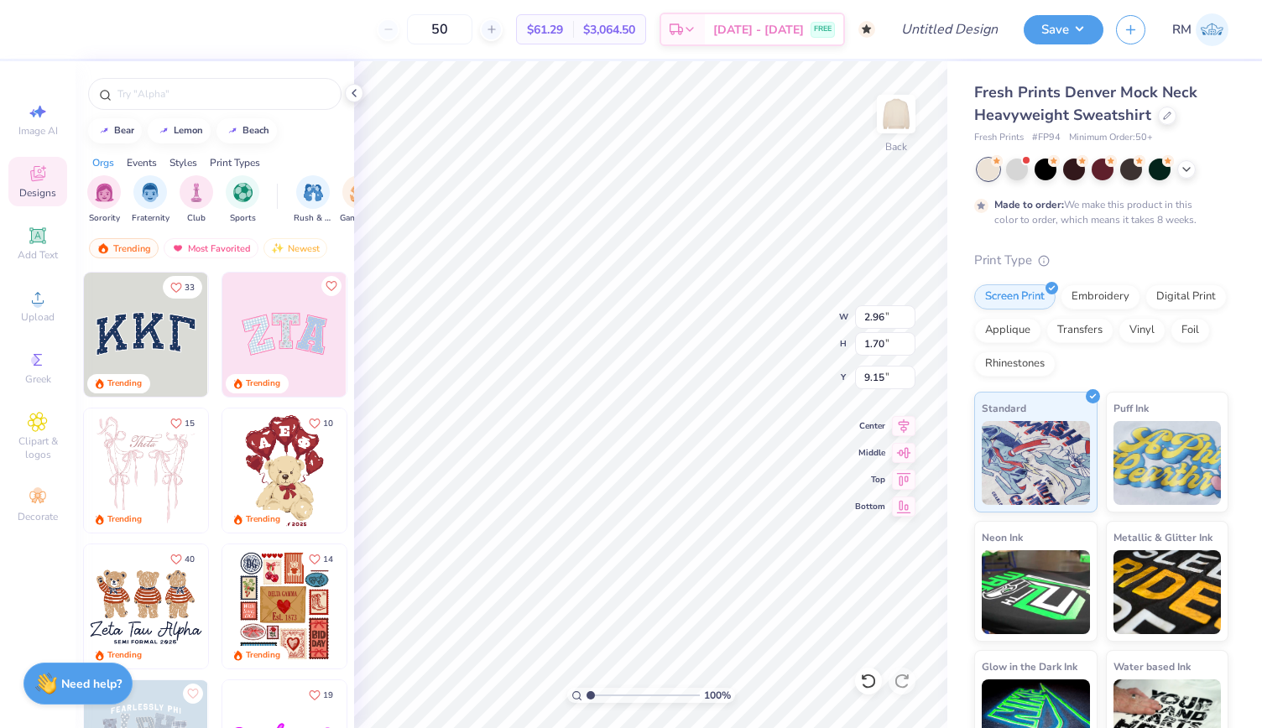
type input "2.96"
type input "1.70"
click at [142, 336] on img at bounding box center [146, 335] width 124 height 124
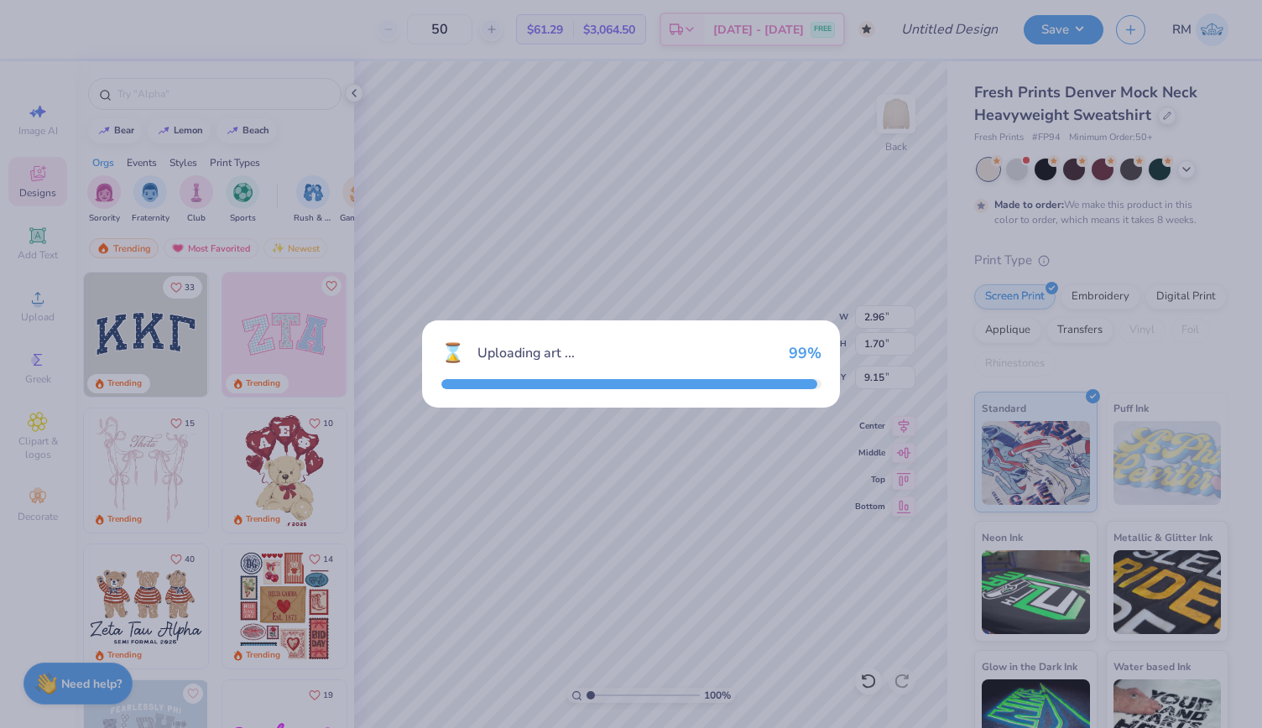
type input "10.91"
type input "4.79"
type input "3.00"
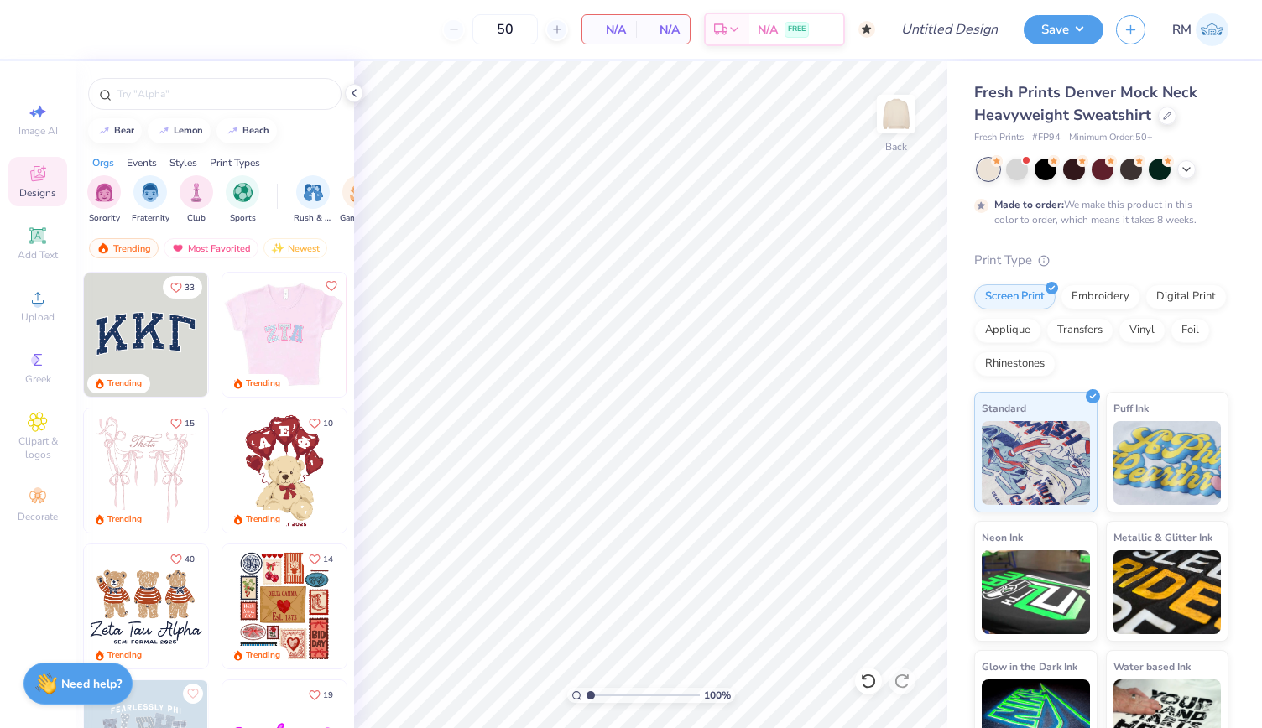
click at [300, 342] on img at bounding box center [284, 335] width 124 height 124
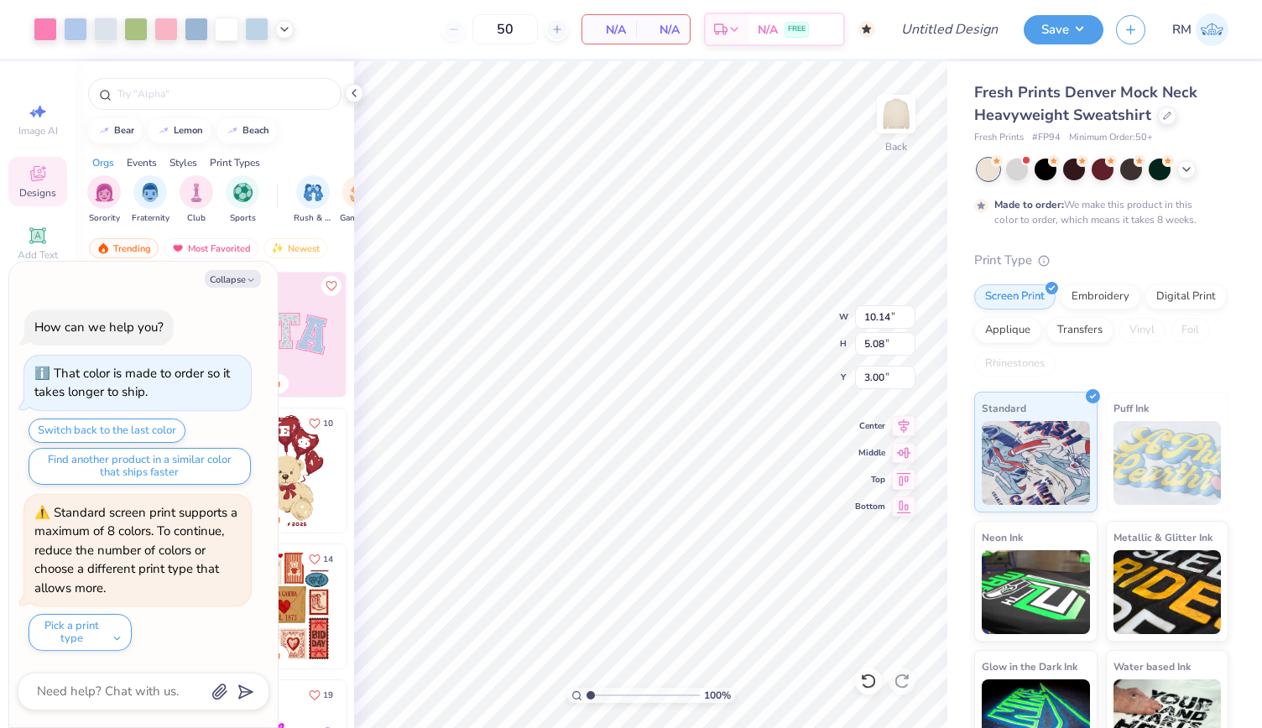
type textarea "x"
type input "9.96"
type input "4.91"
type input "3.07"
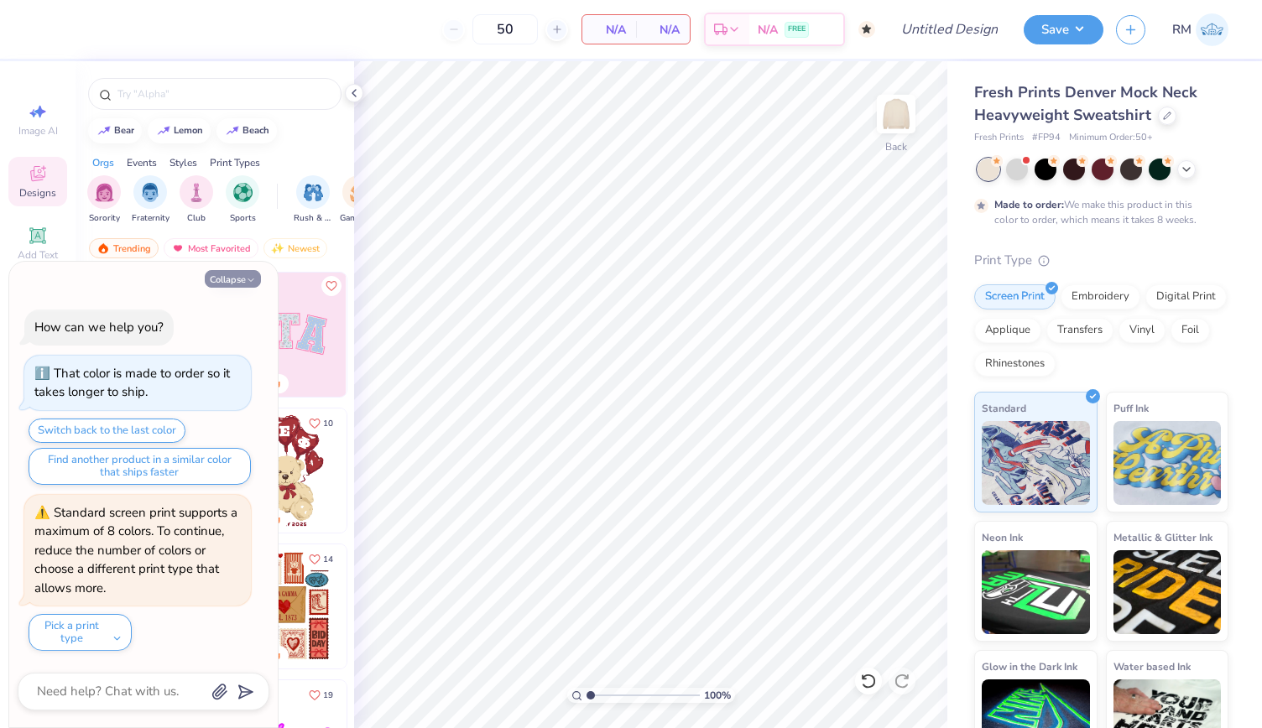
click at [232, 276] on button "Collapse" at bounding box center [233, 279] width 56 height 18
type textarea "x"
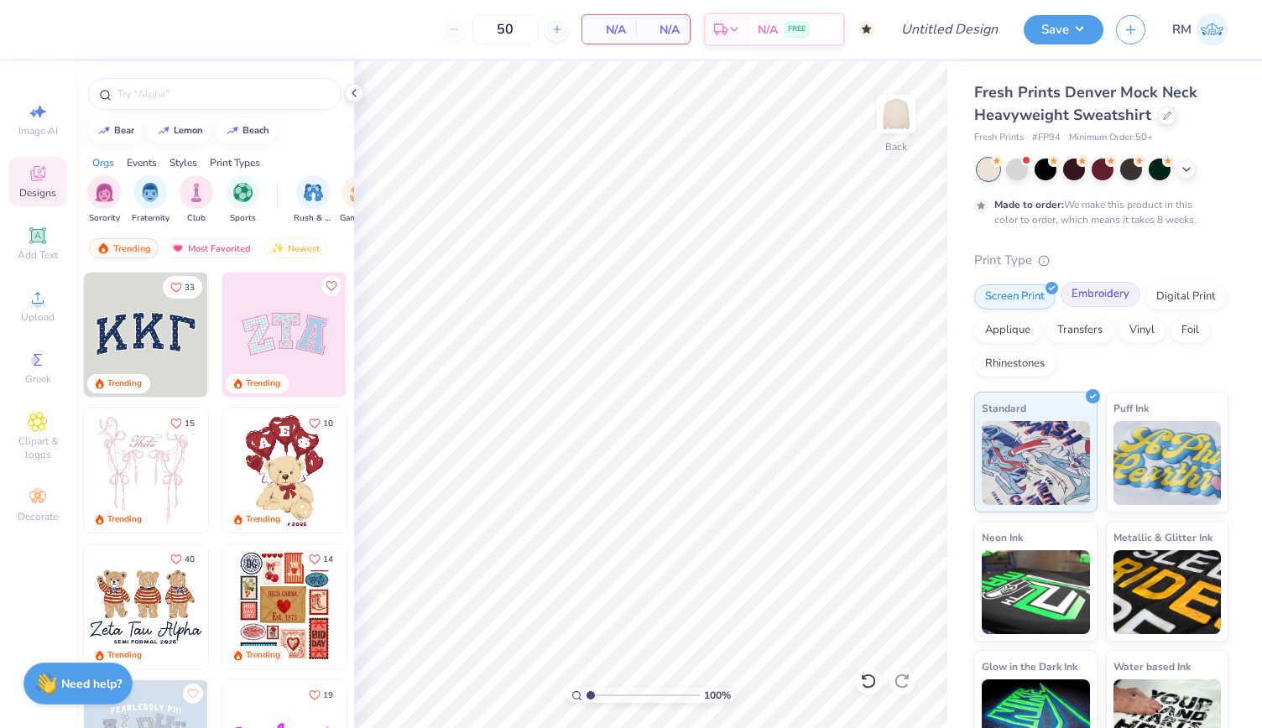
click at [1125, 302] on div "Embroidery" at bounding box center [1101, 294] width 80 height 25
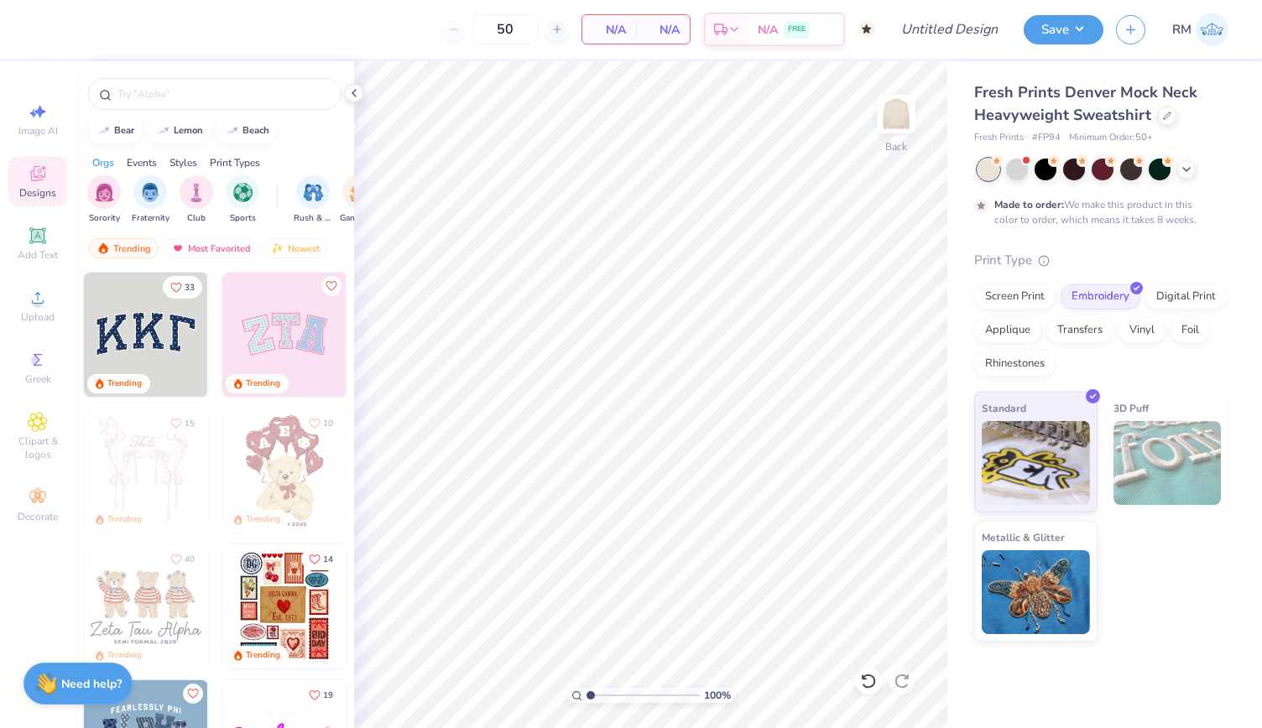
click at [137, 320] on img at bounding box center [146, 335] width 124 height 124
